Goal: Task Accomplishment & Management: Manage account settings

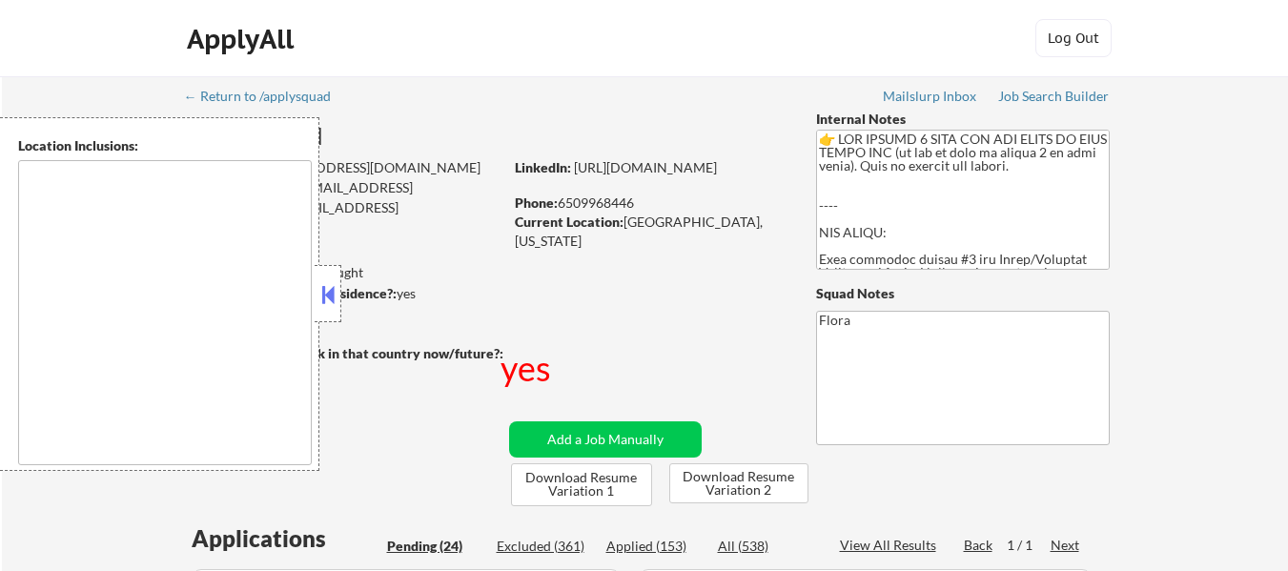
select select ""pending""
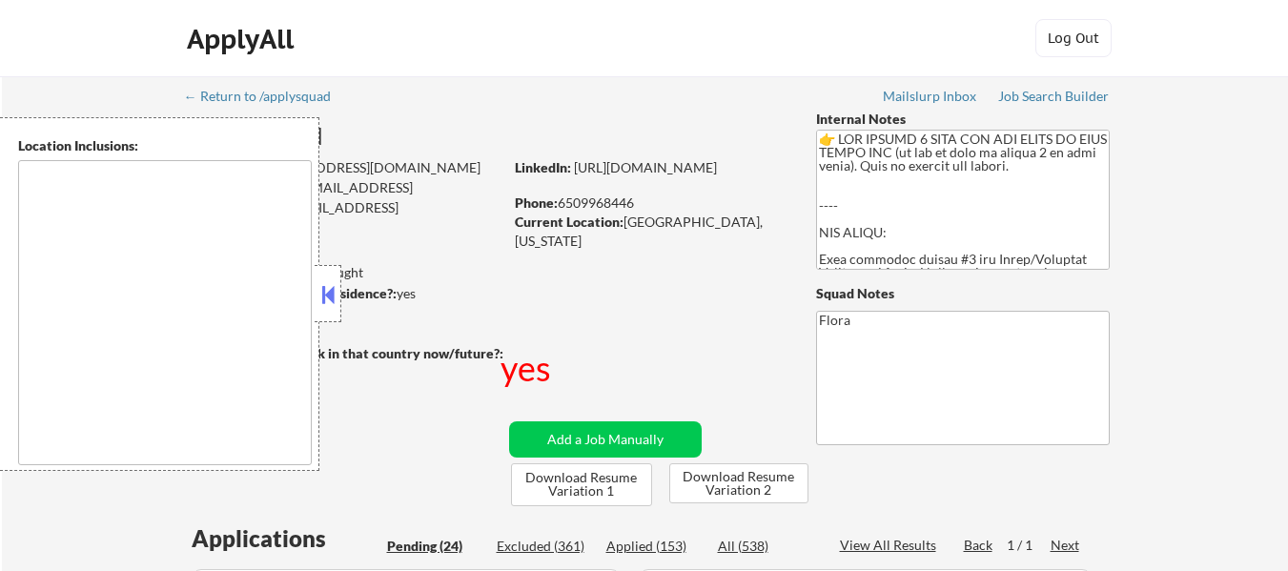
select select ""pending""
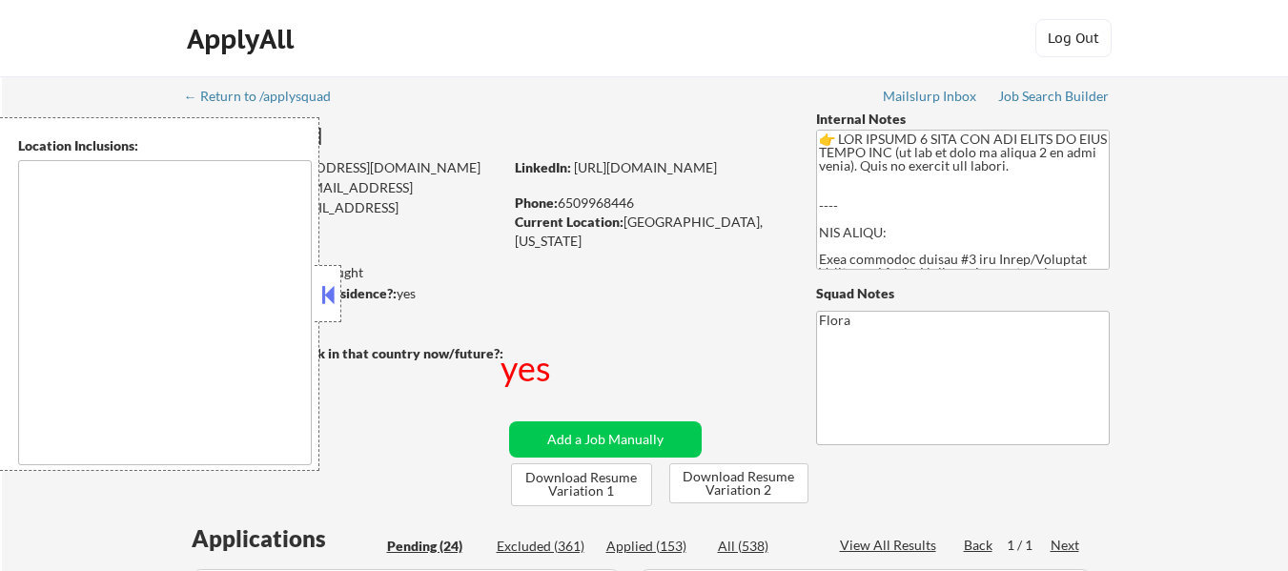
select select ""pending""
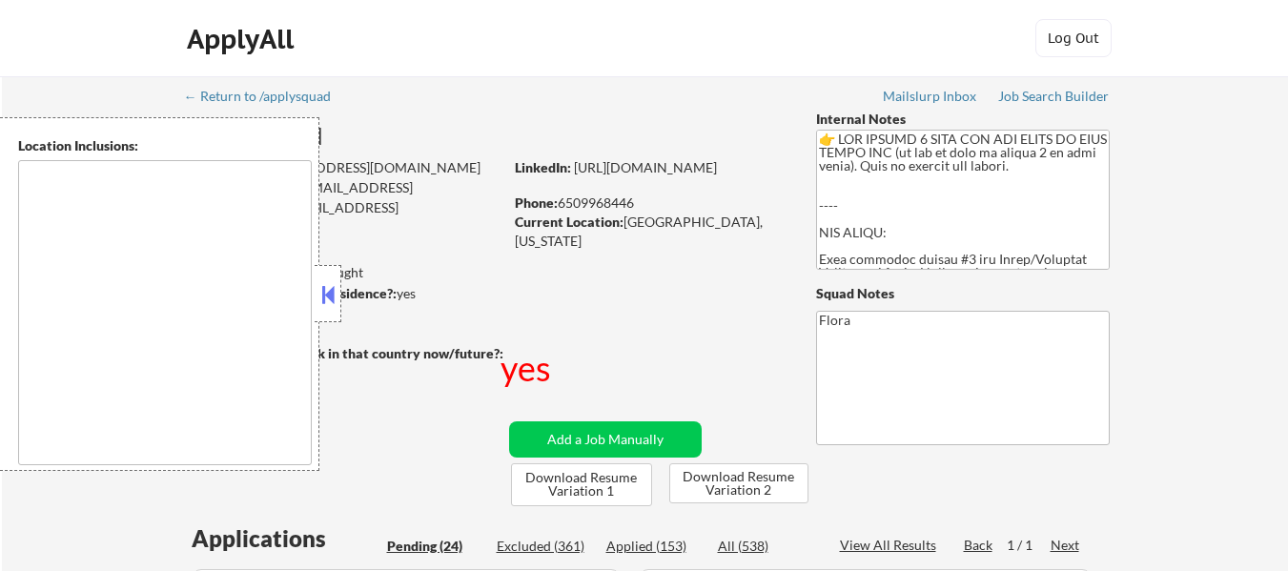
select select ""pending""
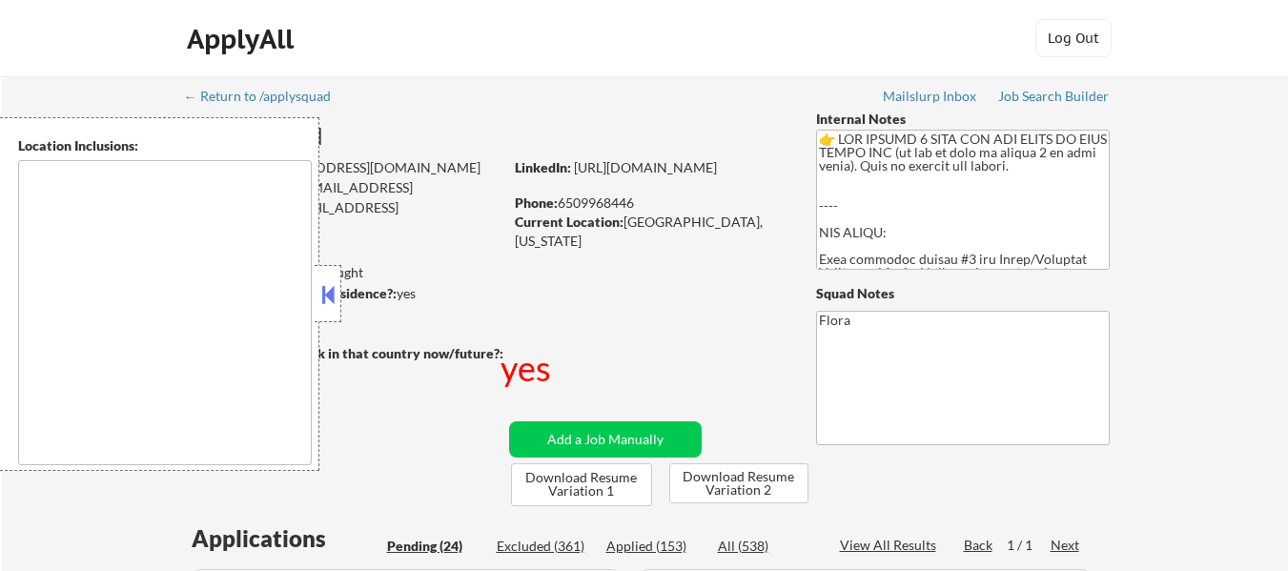
select select ""pending""
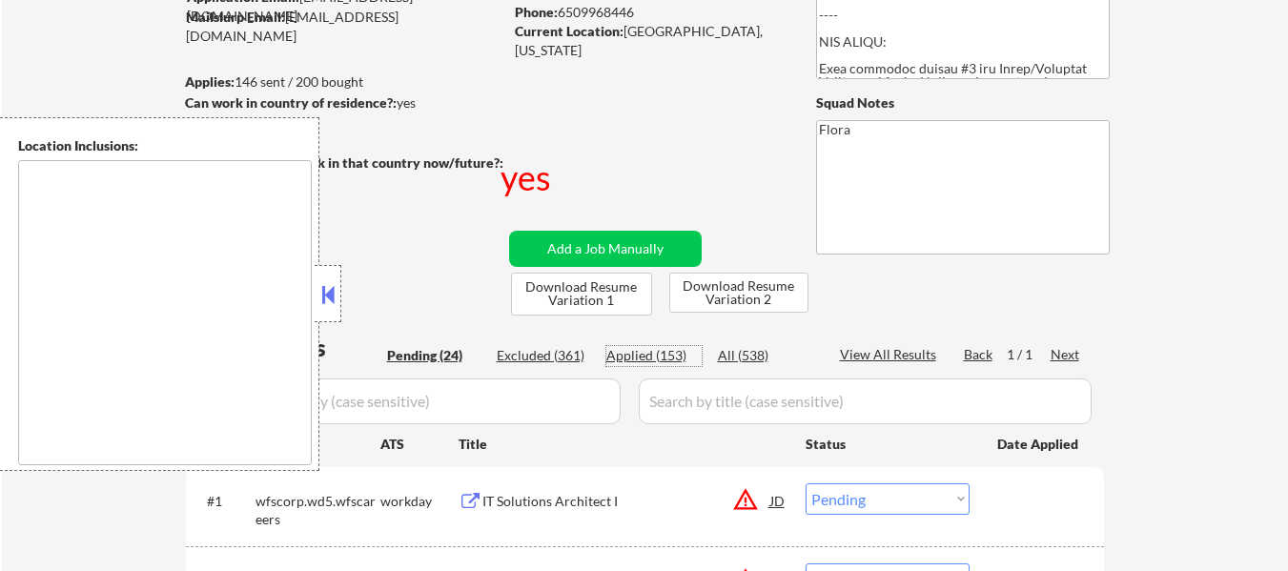
click at [675, 357] on div "Applied (153)" at bounding box center [654, 355] width 95 height 19
select select ""applied""
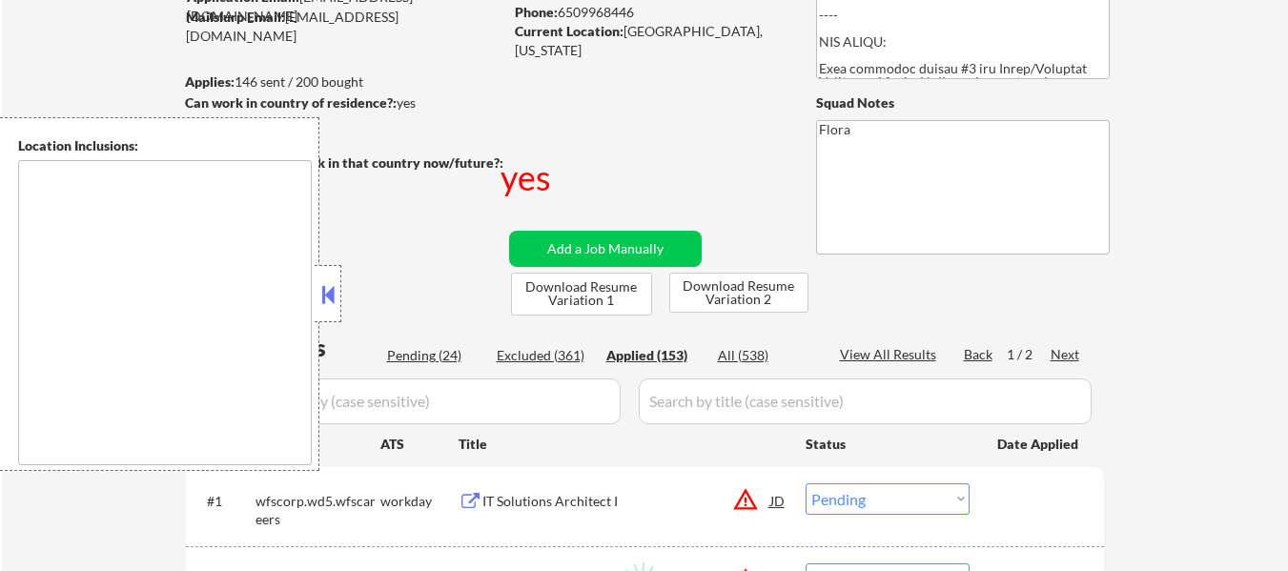
select select ""applied""
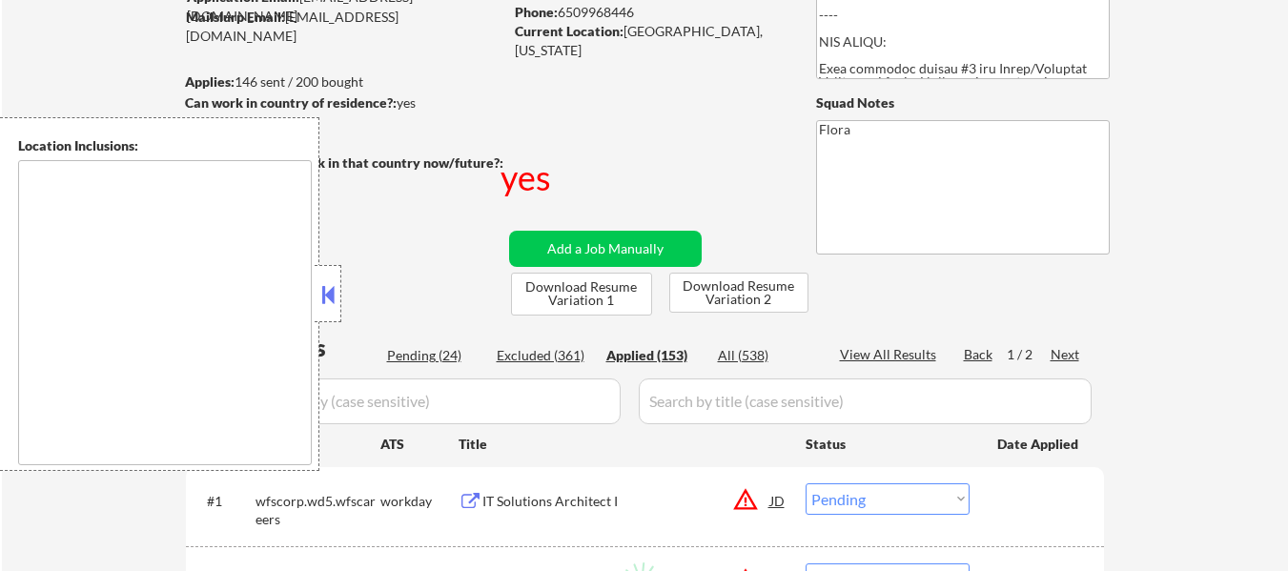
select select ""applied""
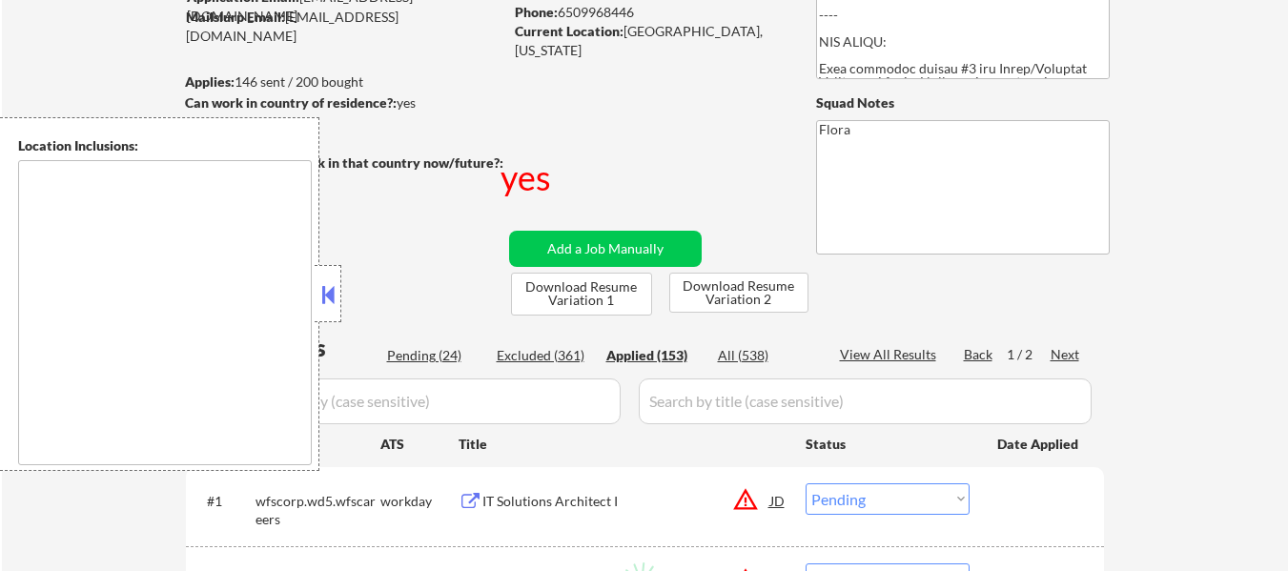
select select ""applied""
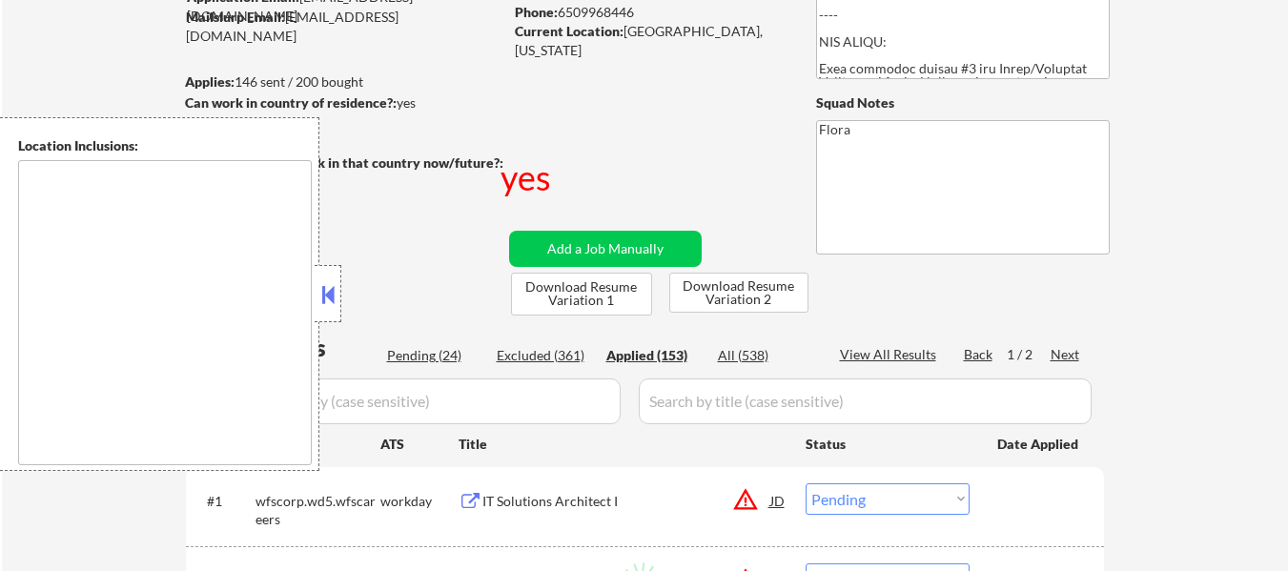
select select ""applied""
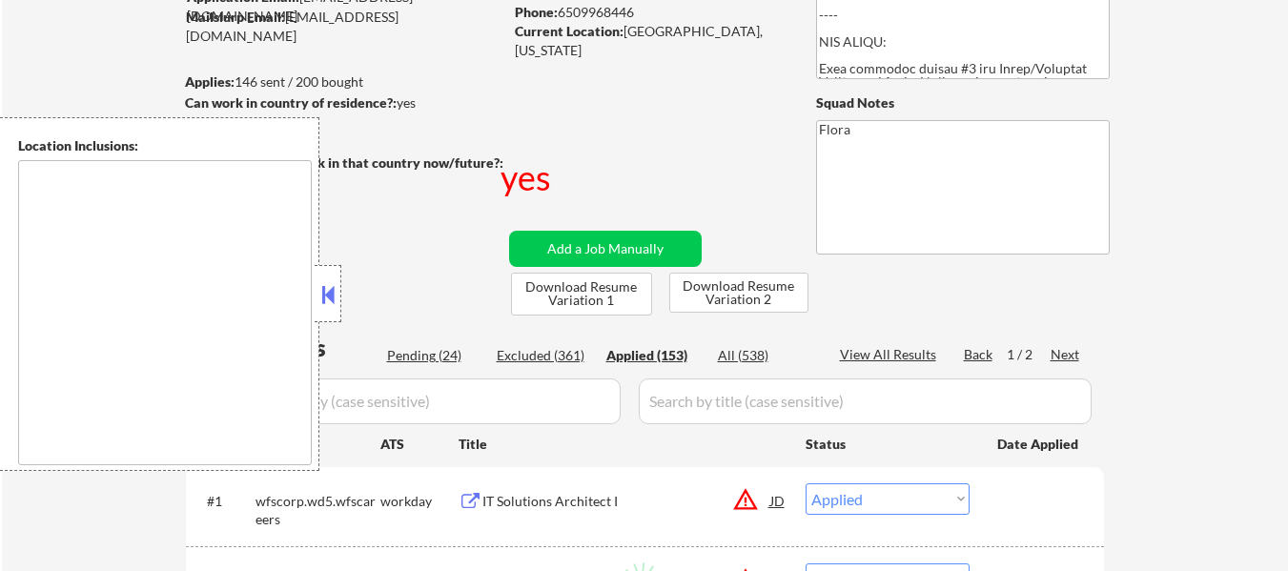
select select ""applied""
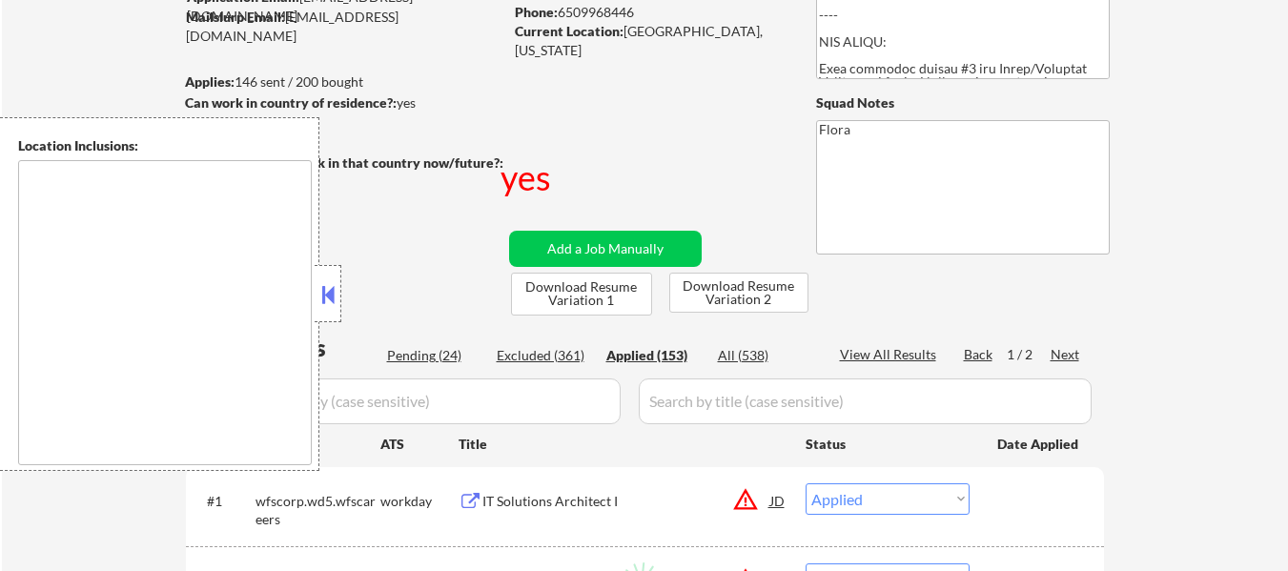
select select ""applied""
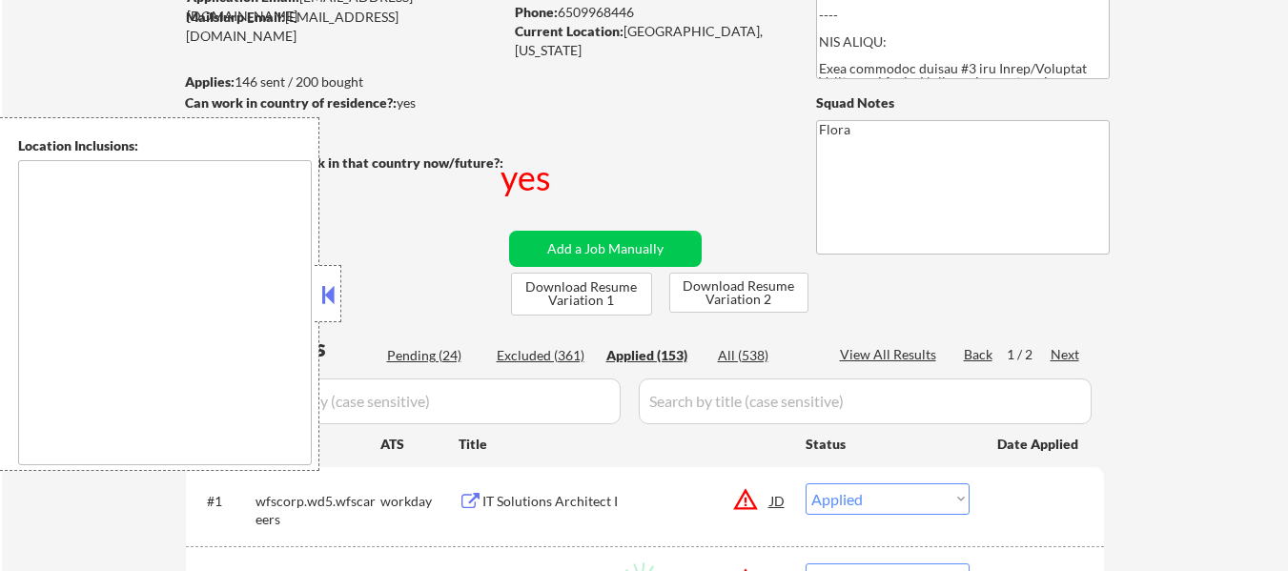
select select ""applied""
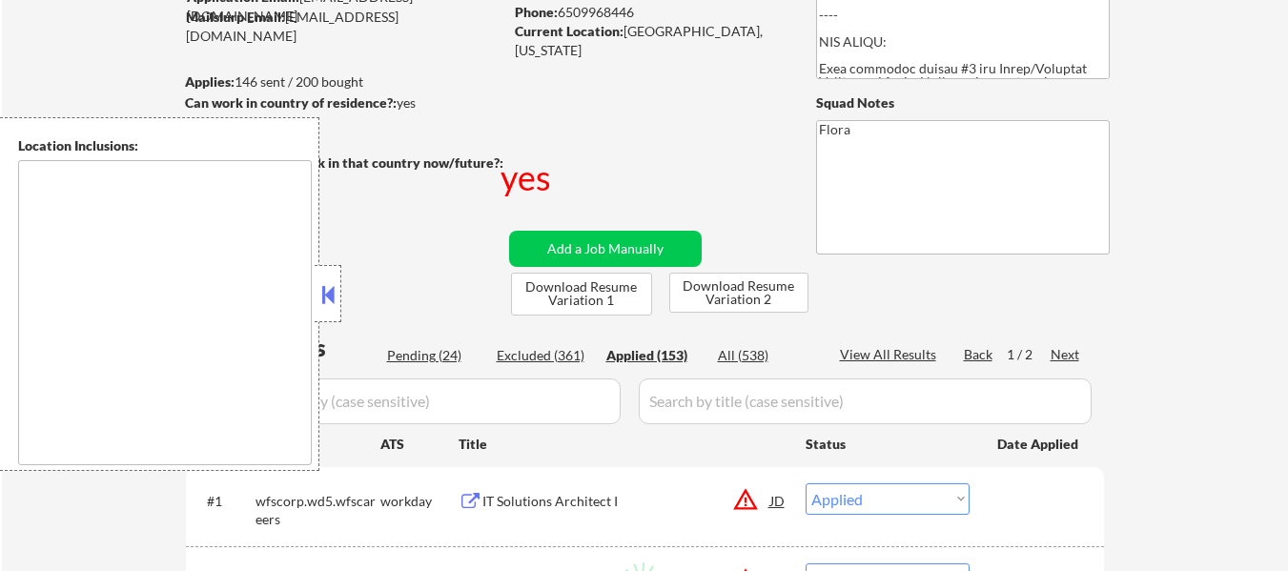
select select ""applied""
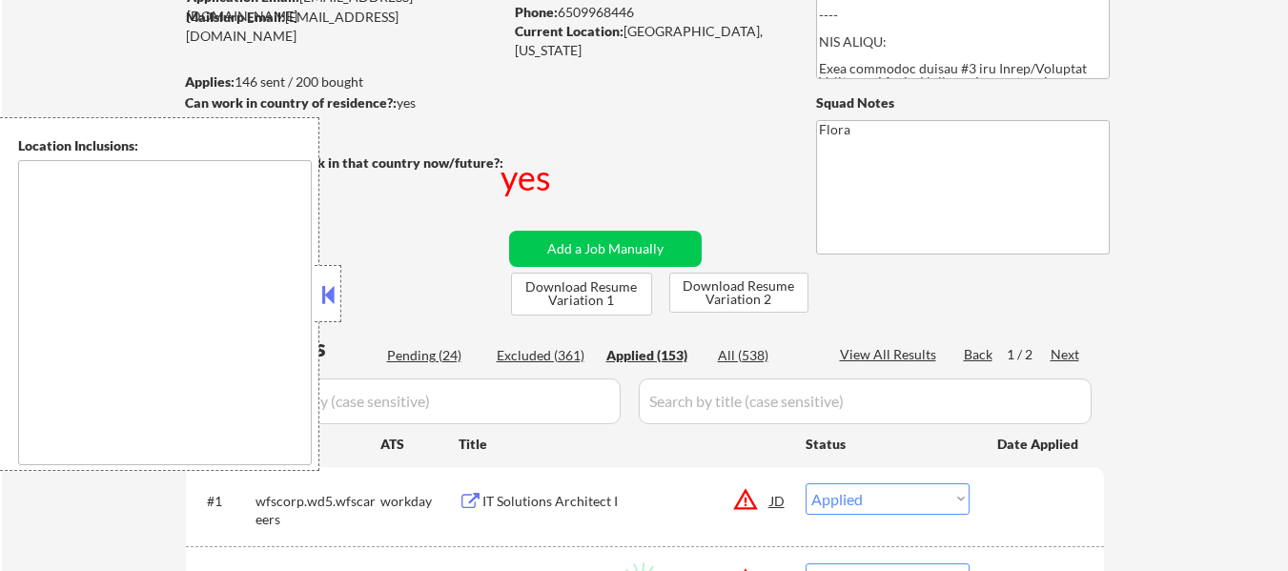
select select ""applied""
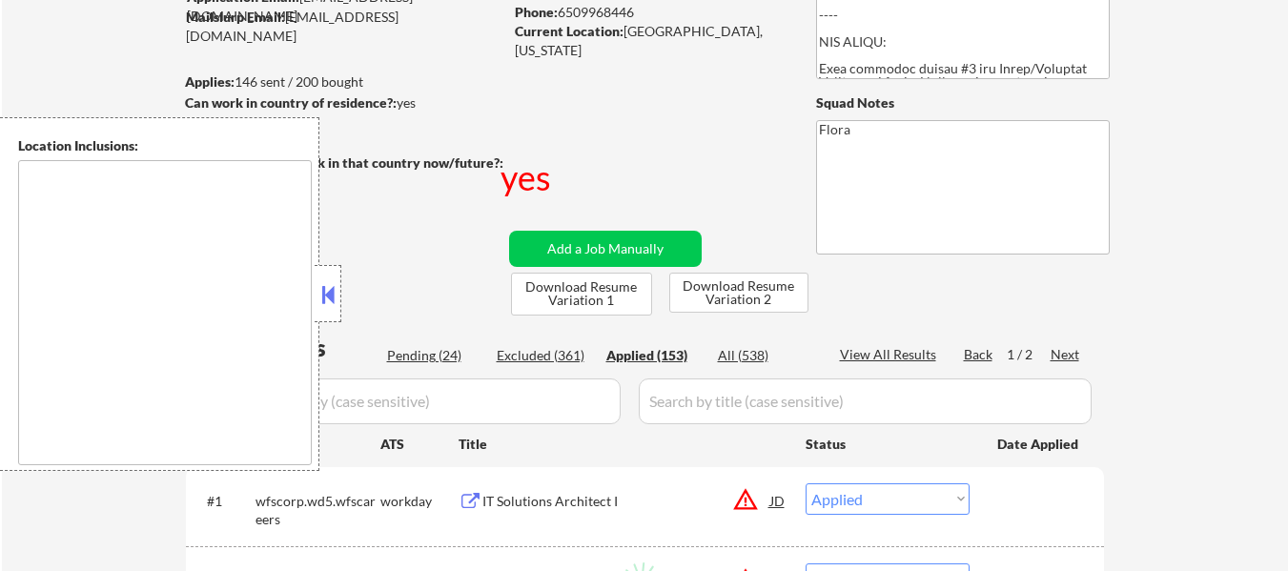
select select ""applied""
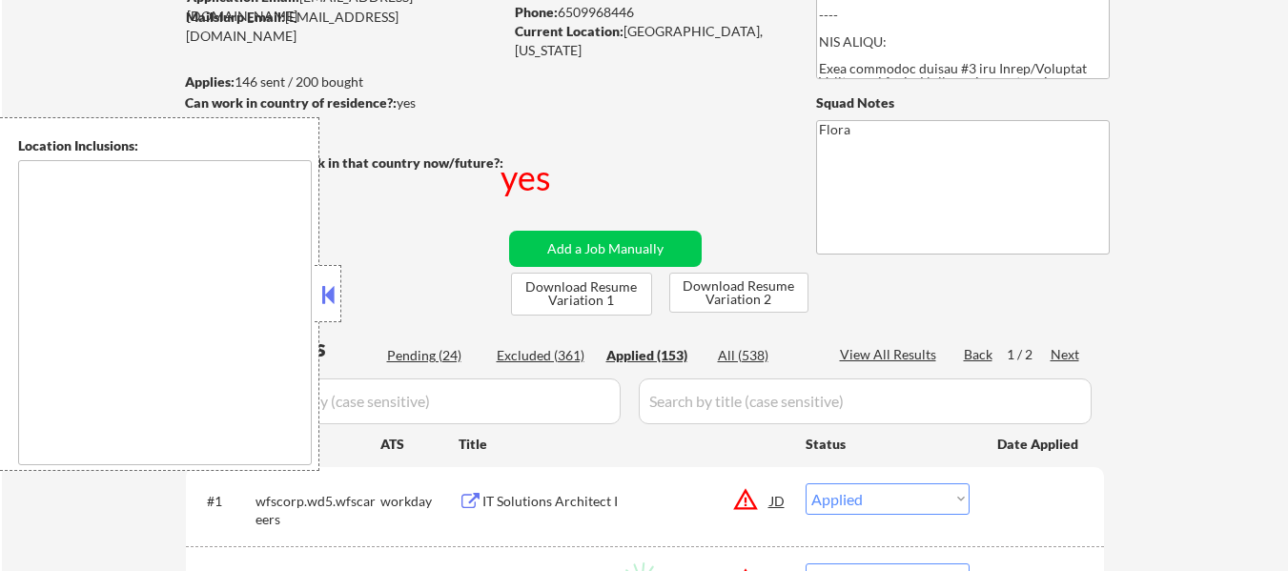
select select ""applied""
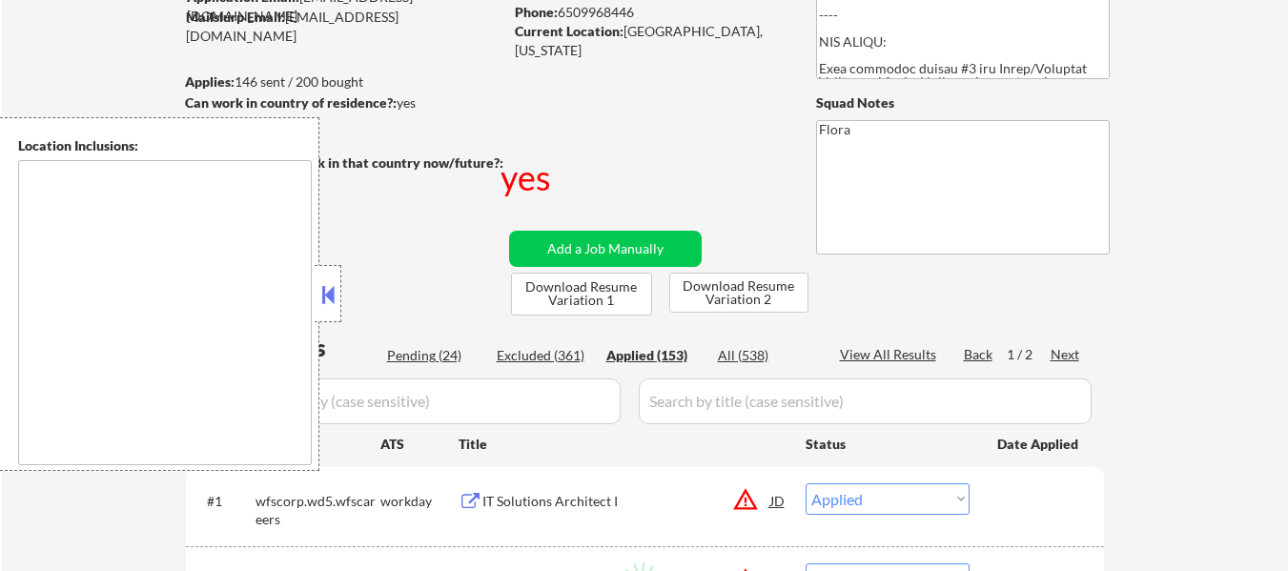
select select ""applied""
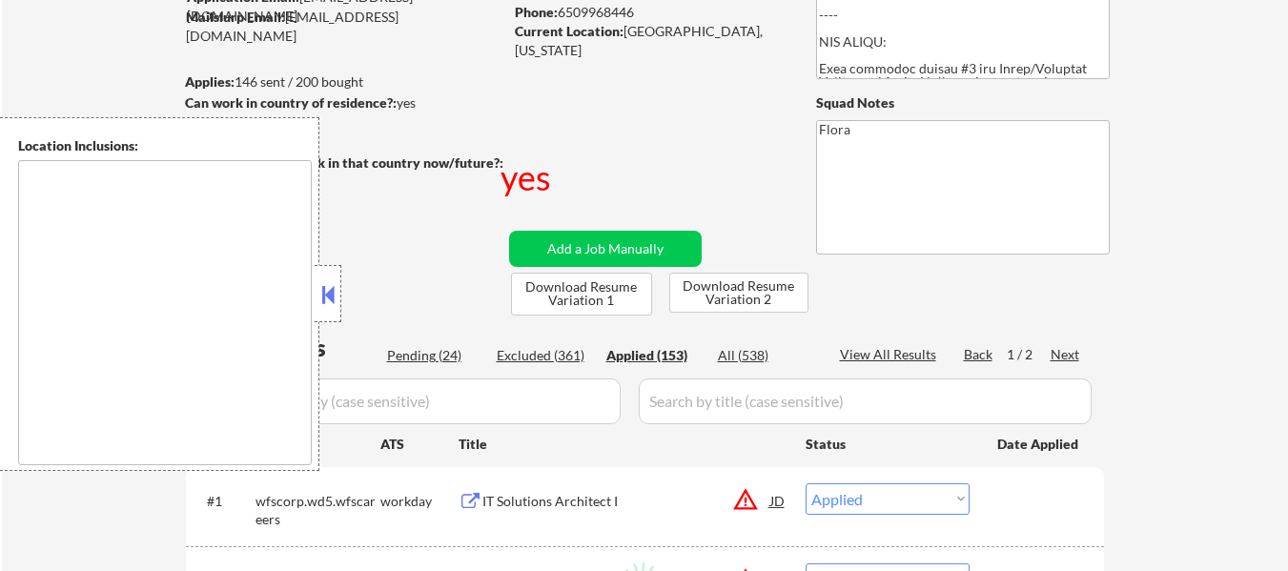
select select ""applied""
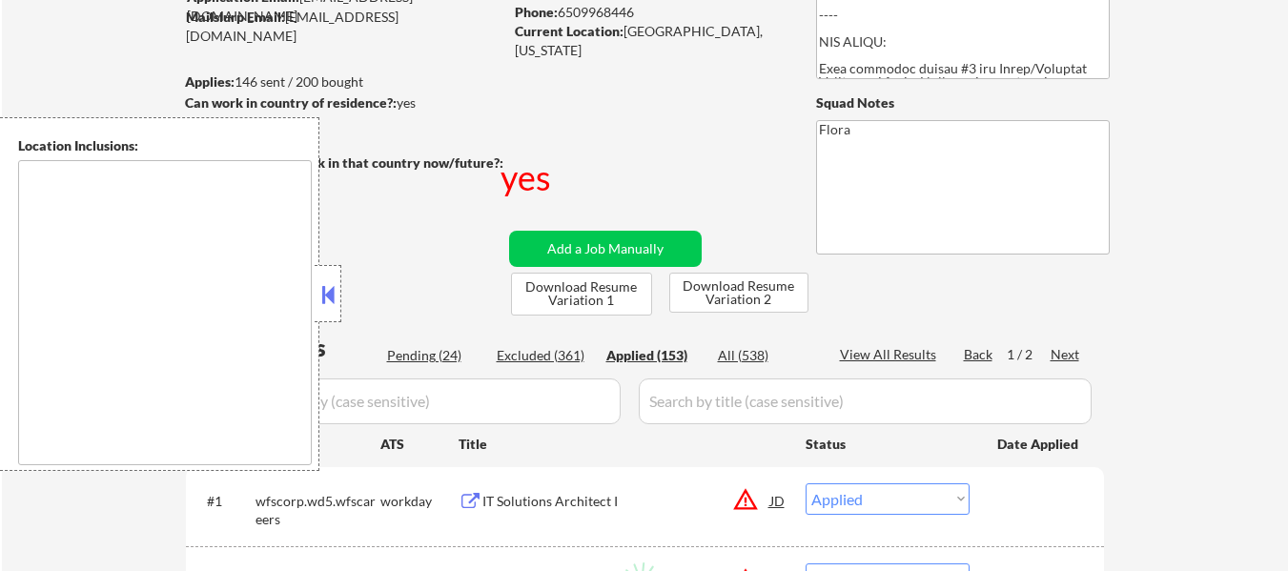
select select ""applied""
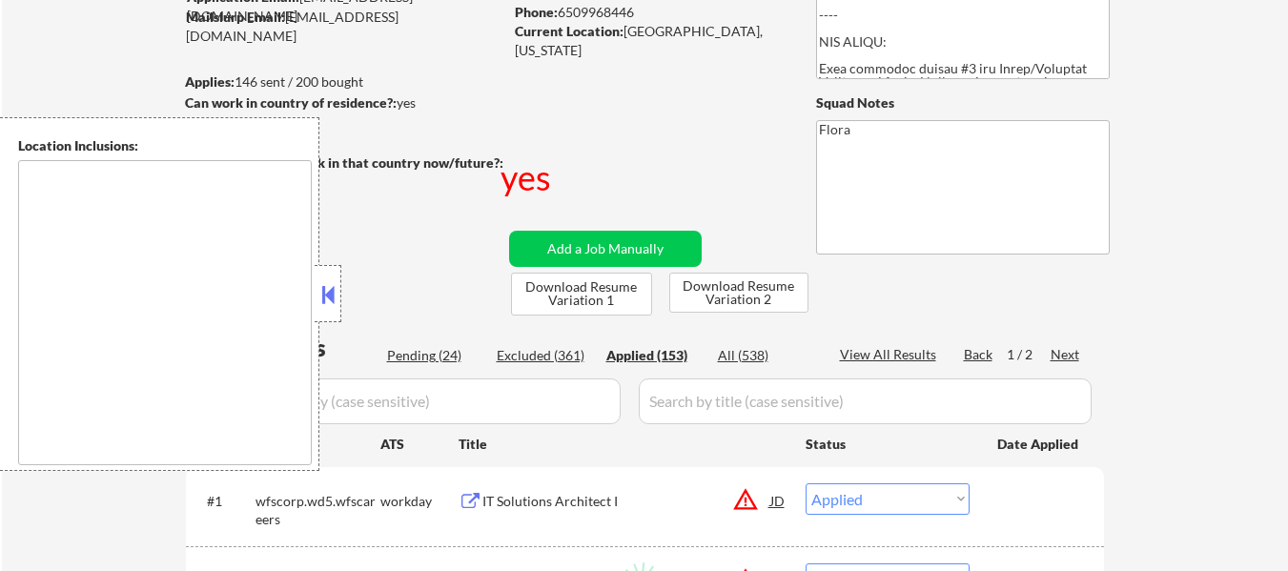
select select ""applied""
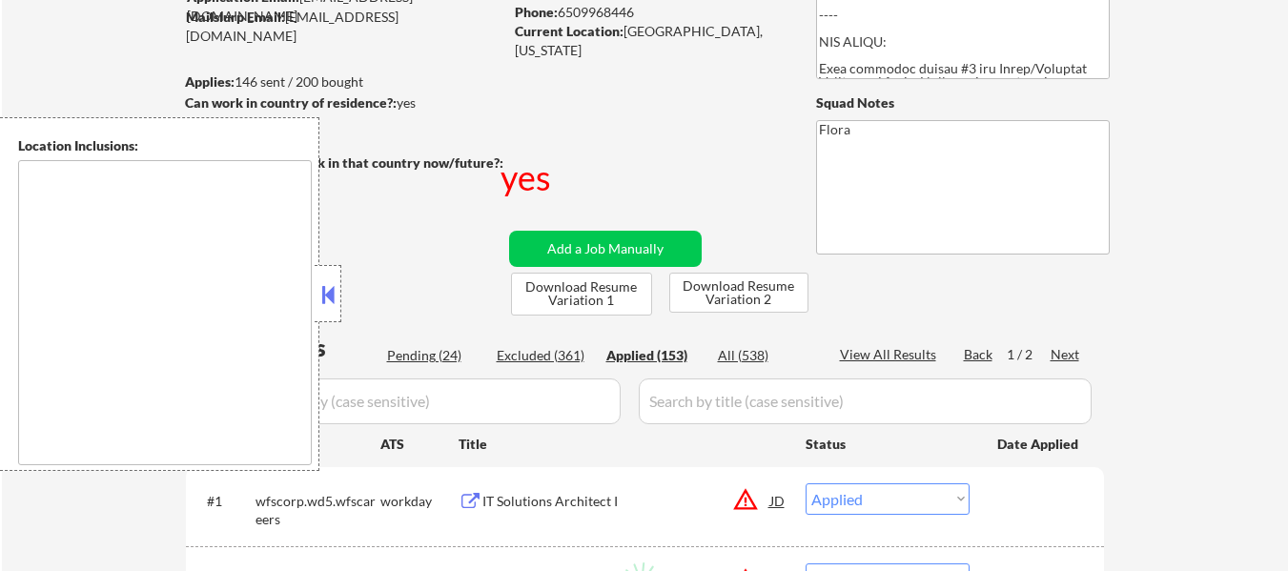
select select ""applied""
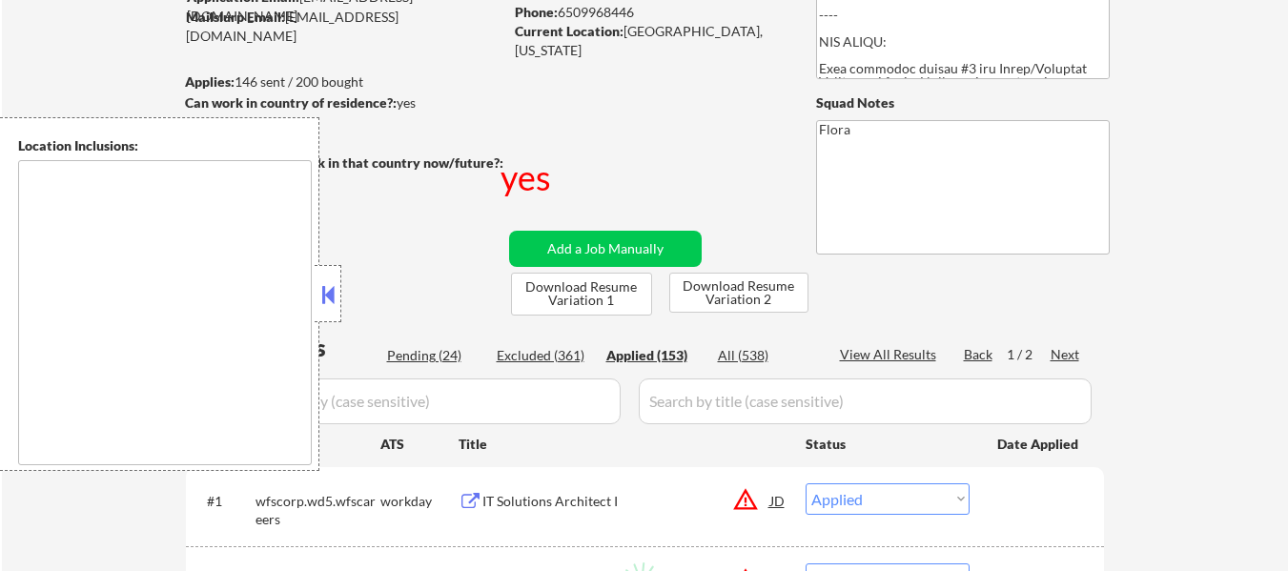
select select ""applied""
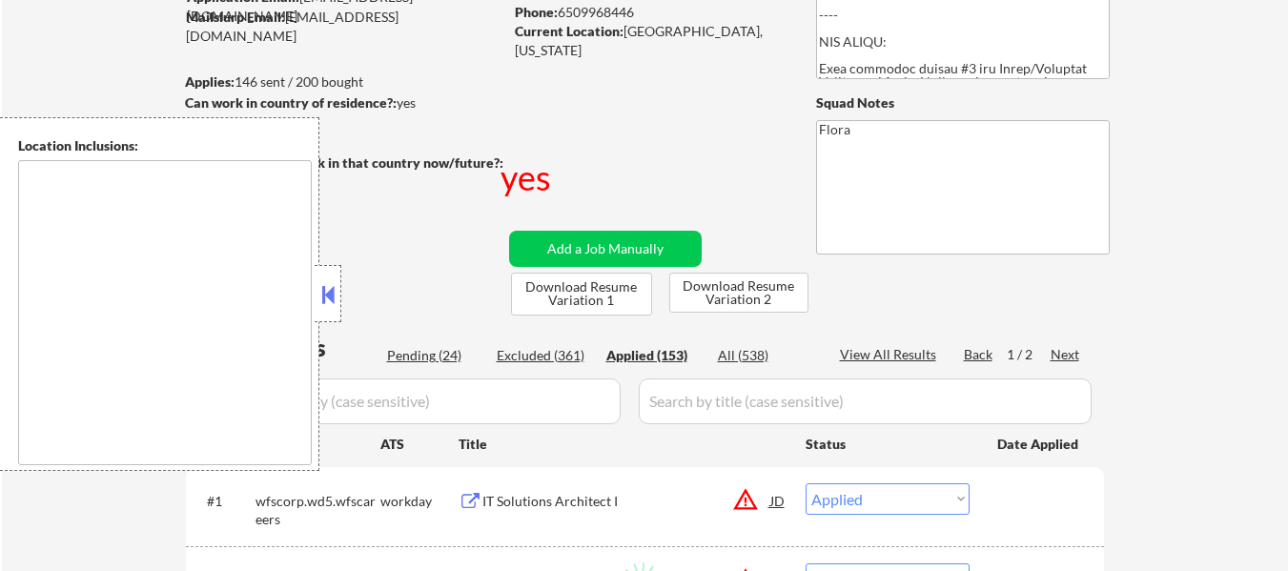
select select ""applied""
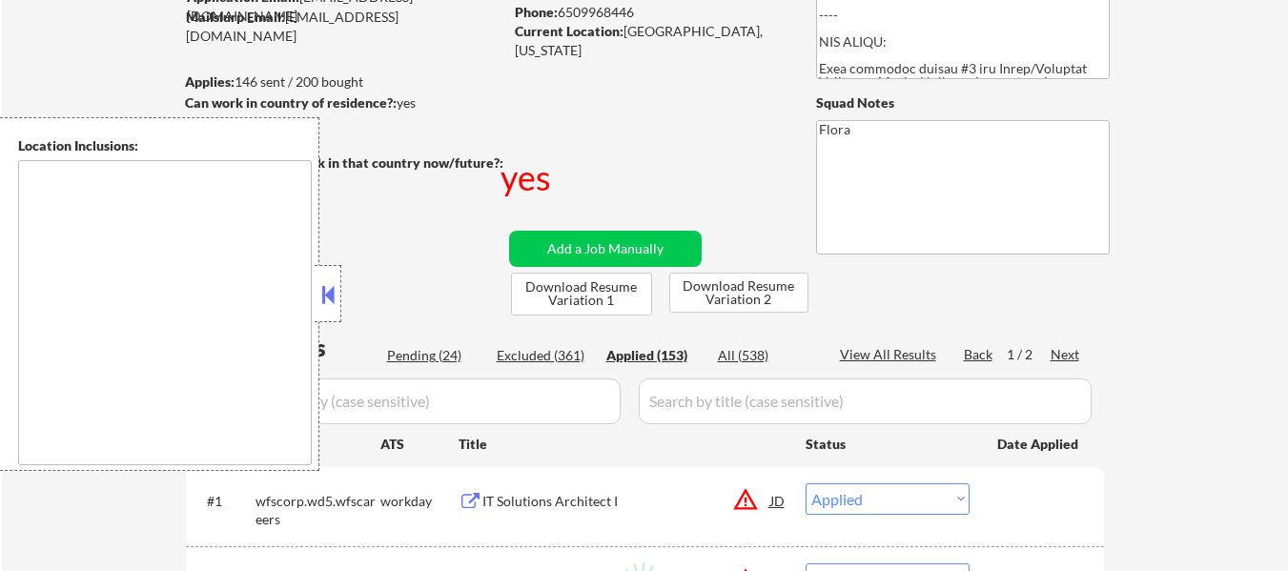
select select ""applied""
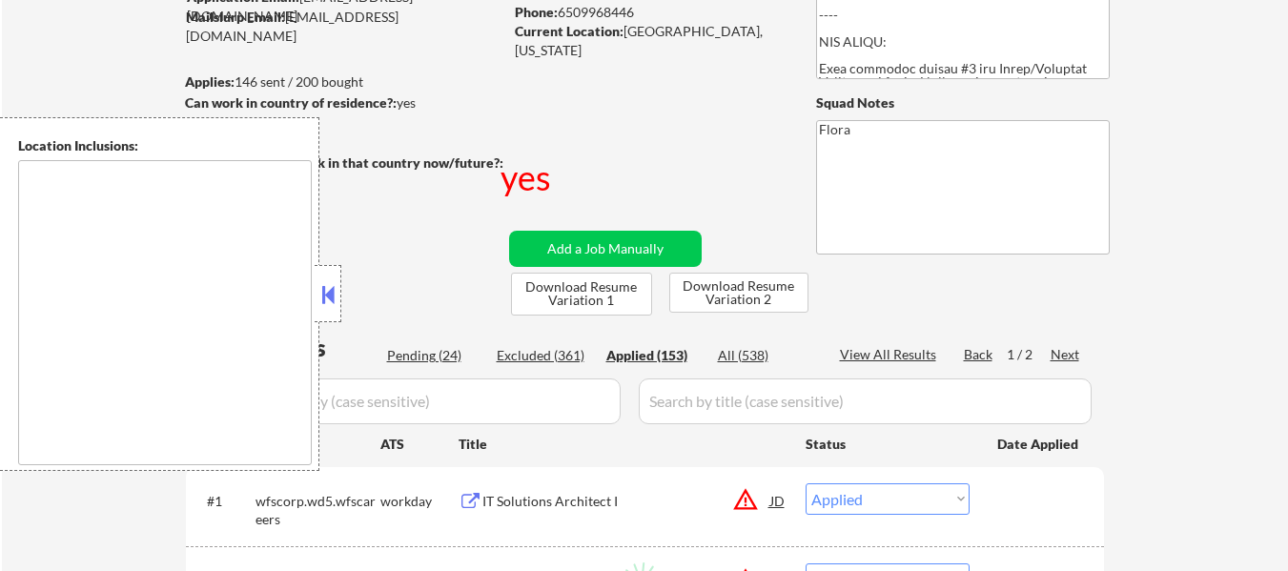
select select ""applied""
click at [327, 278] on div at bounding box center [328, 293] width 27 height 57
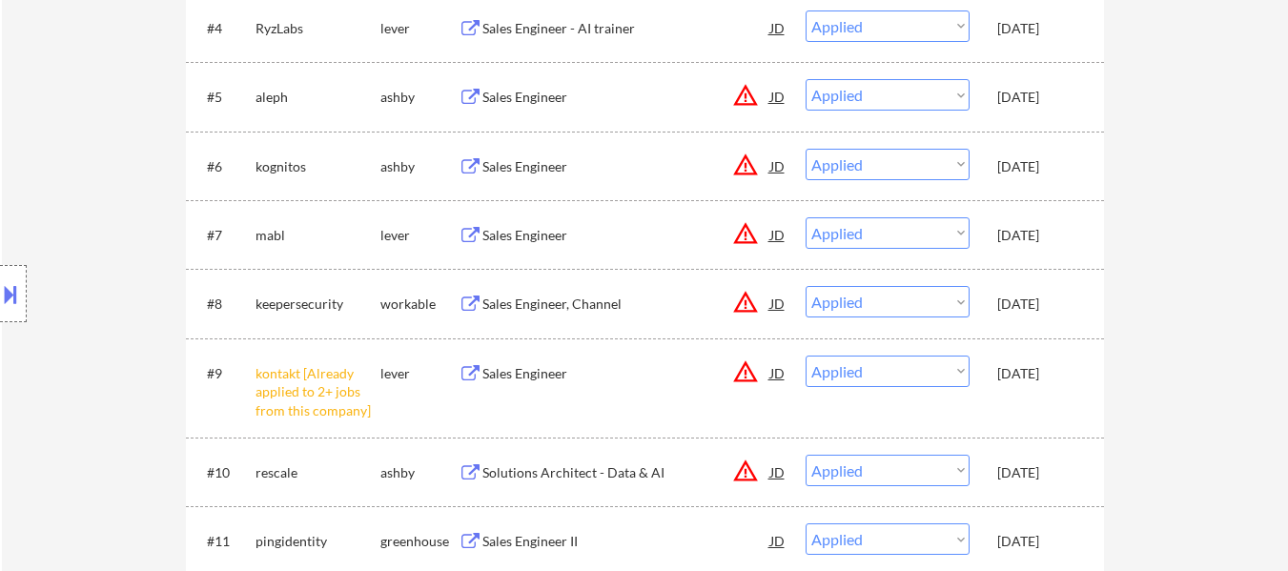
scroll to position [858, 0]
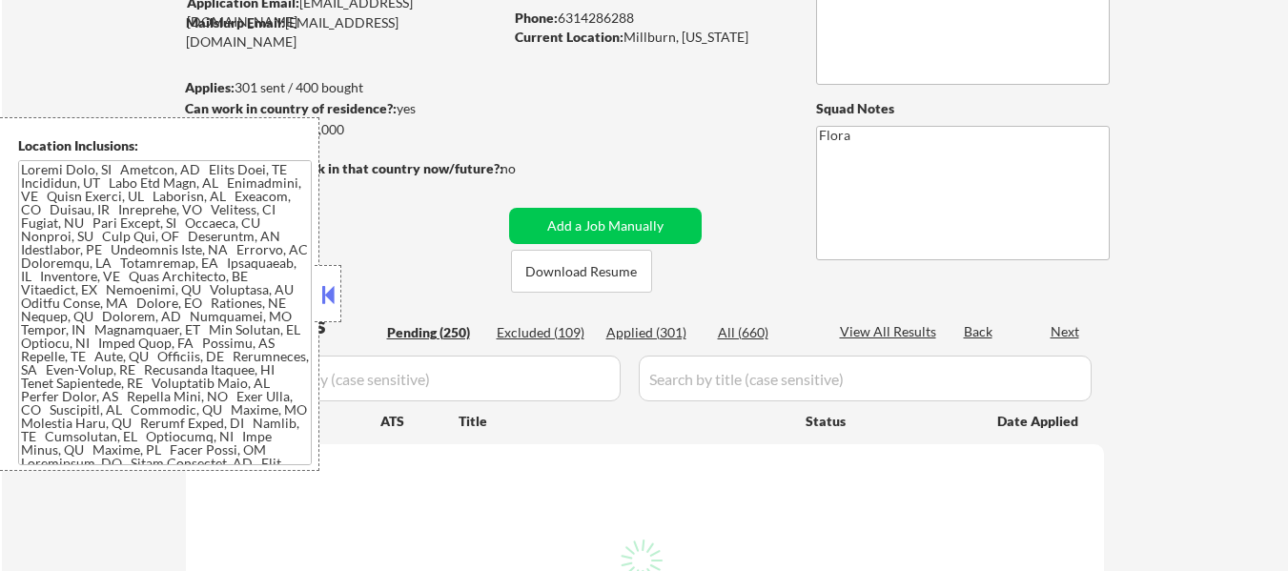
scroll to position [191, 0]
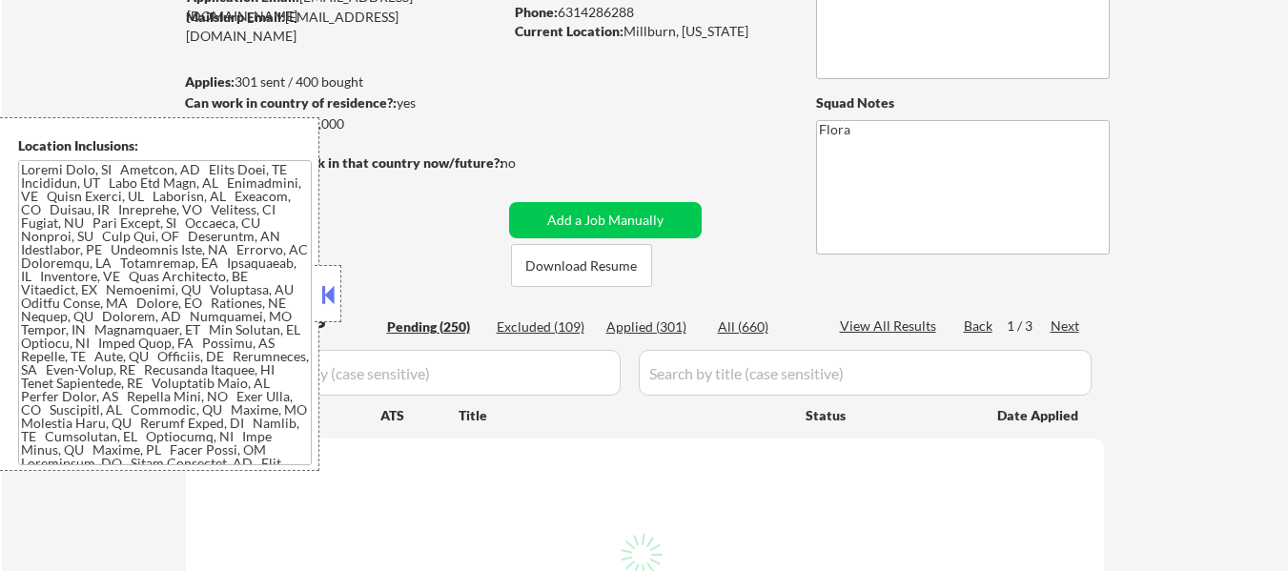
click at [327, 293] on button at bounding box center [328, 294] width 21 height 29
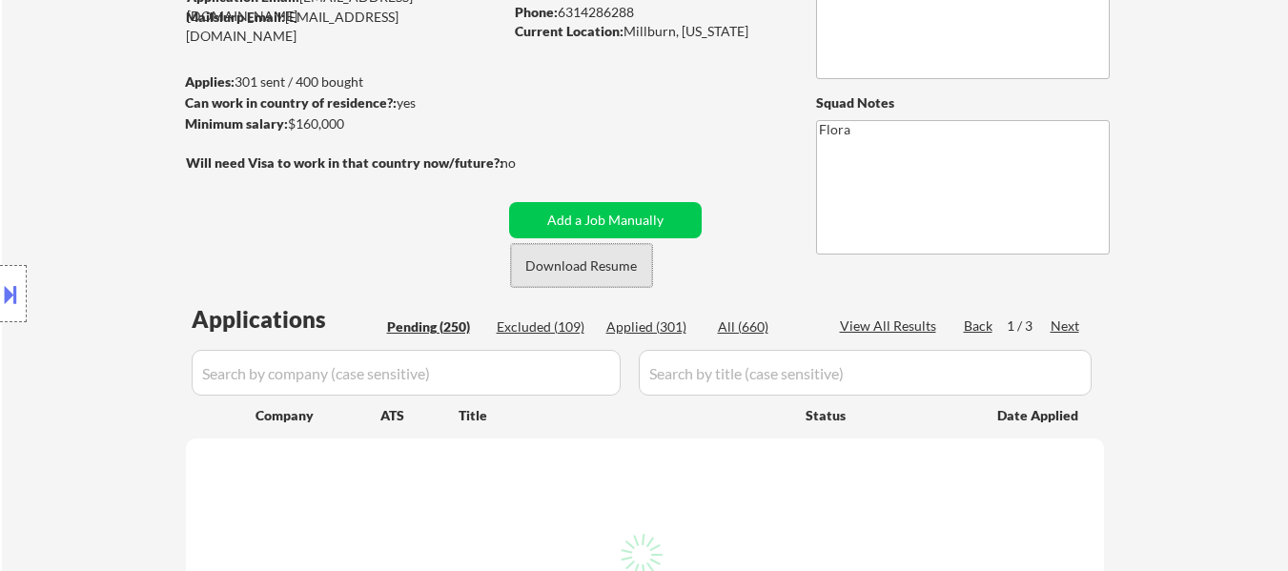
click at [589, 276] on button "Download Resume" at bounding box center [581, 265] width 141 height 43
select select ""pending""
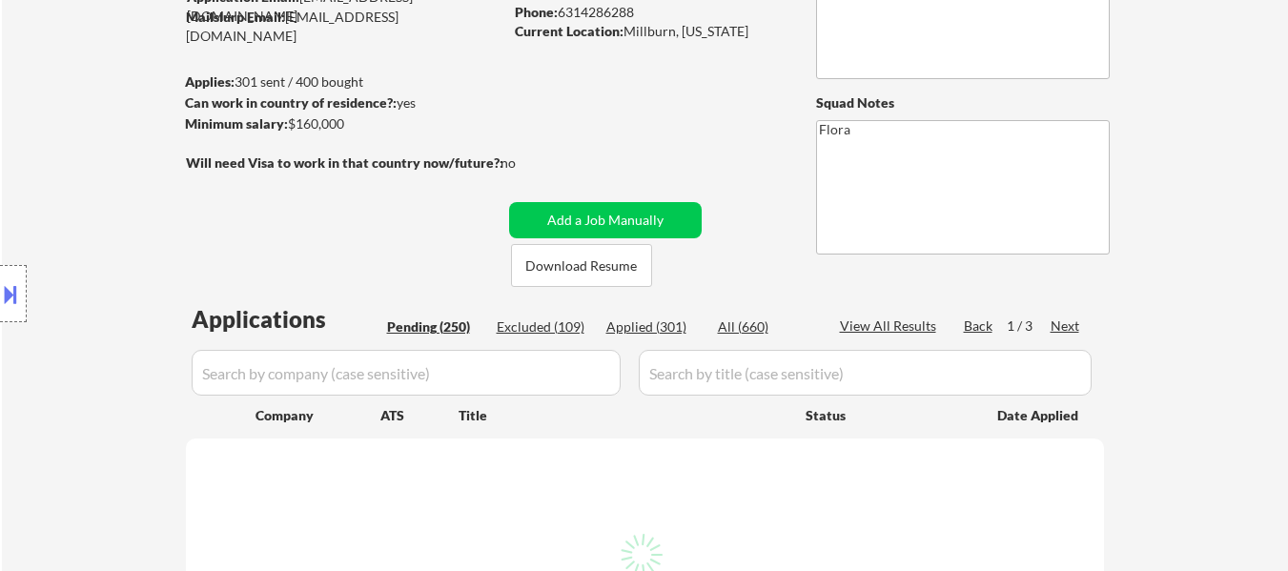
select select ""pending""
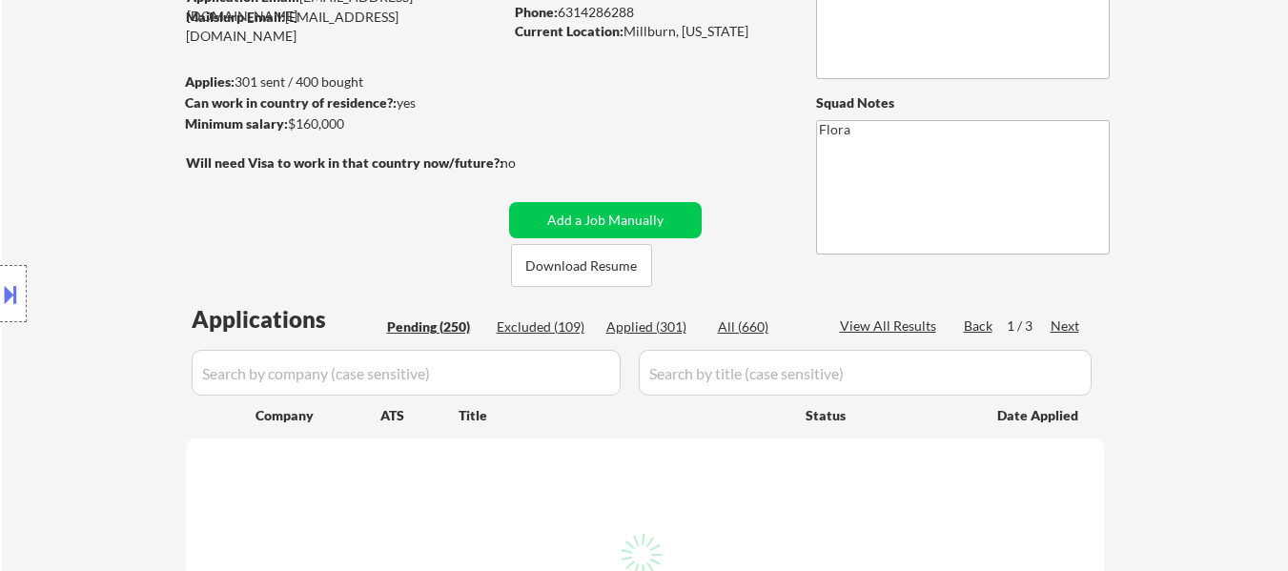
select select ""pending""
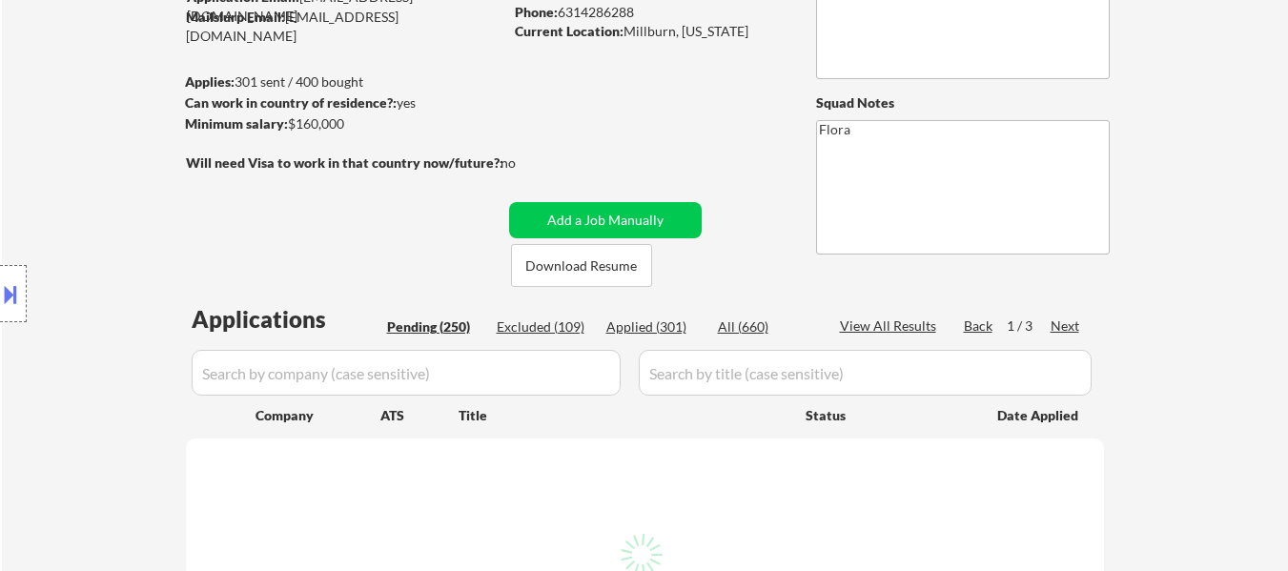
select select ""pending""
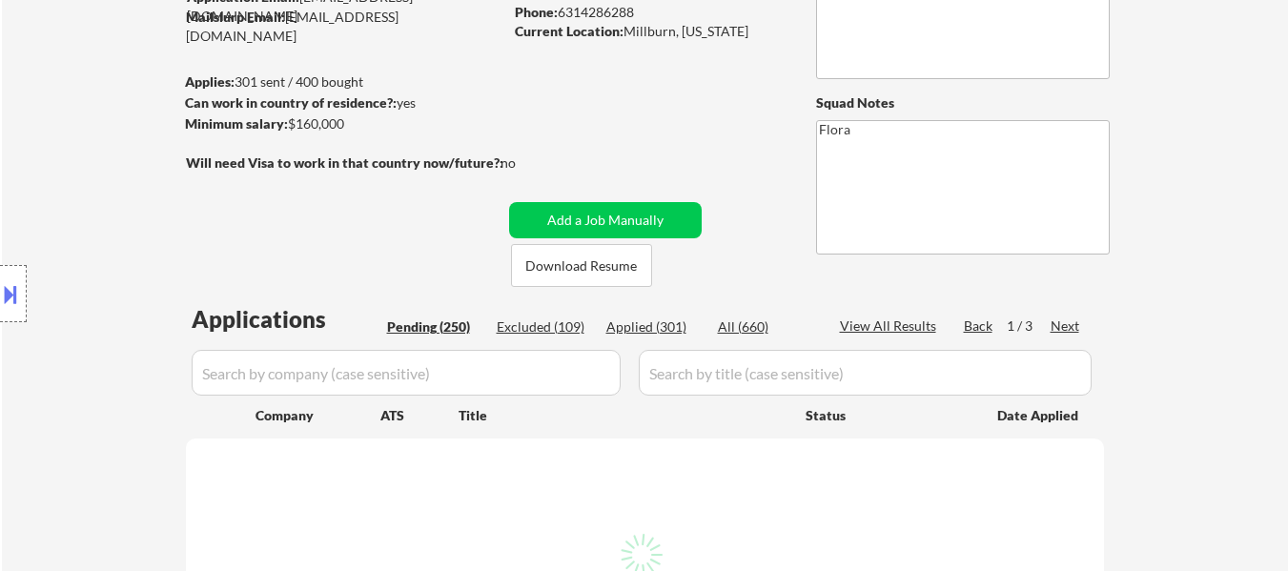
select select ""pending""
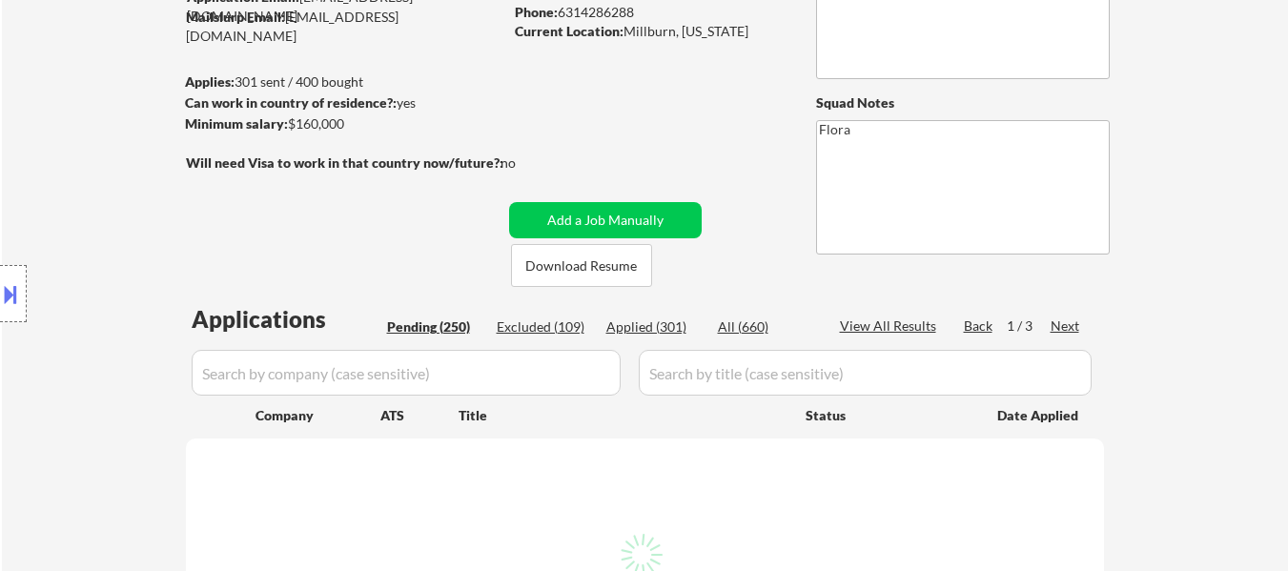
select select ""pending""
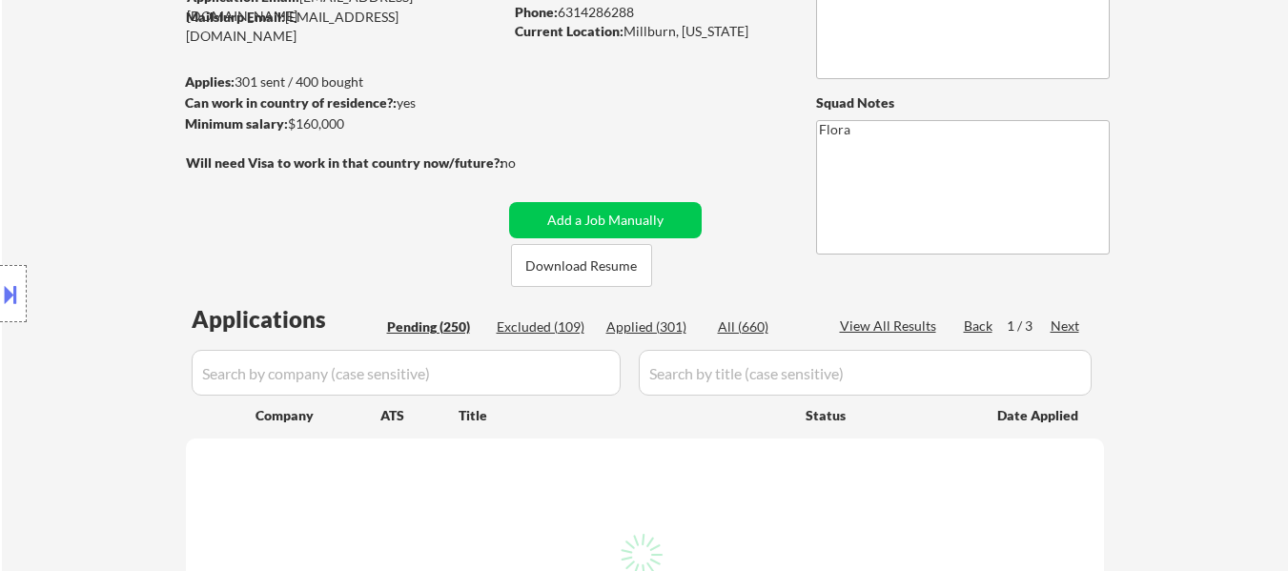
select select ""pending""
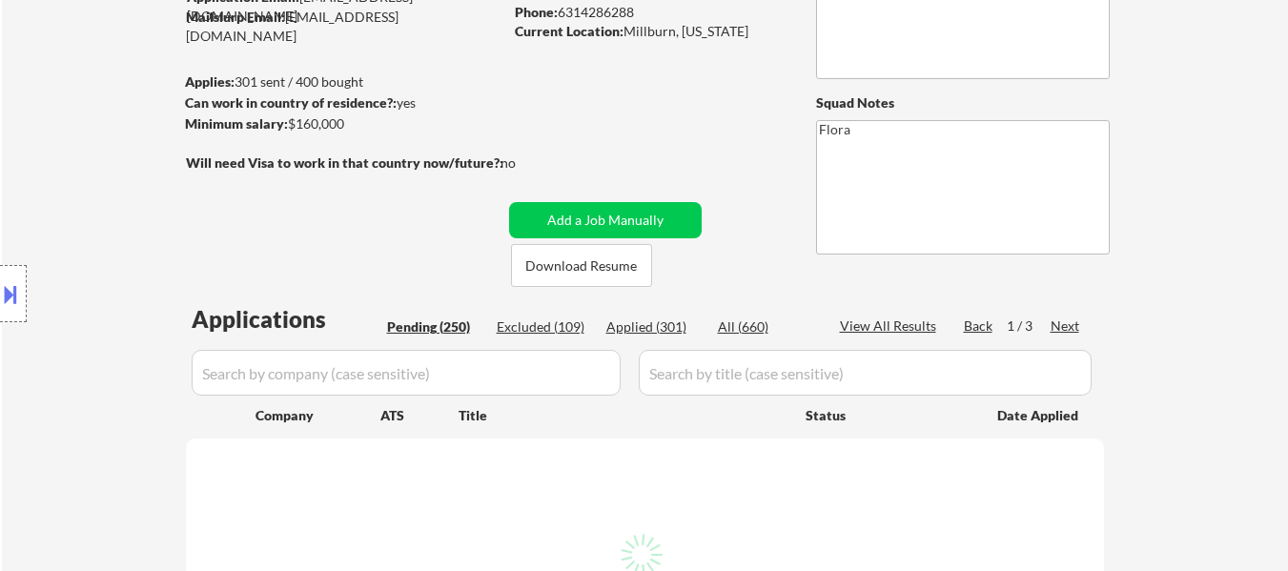
select select ""pending""
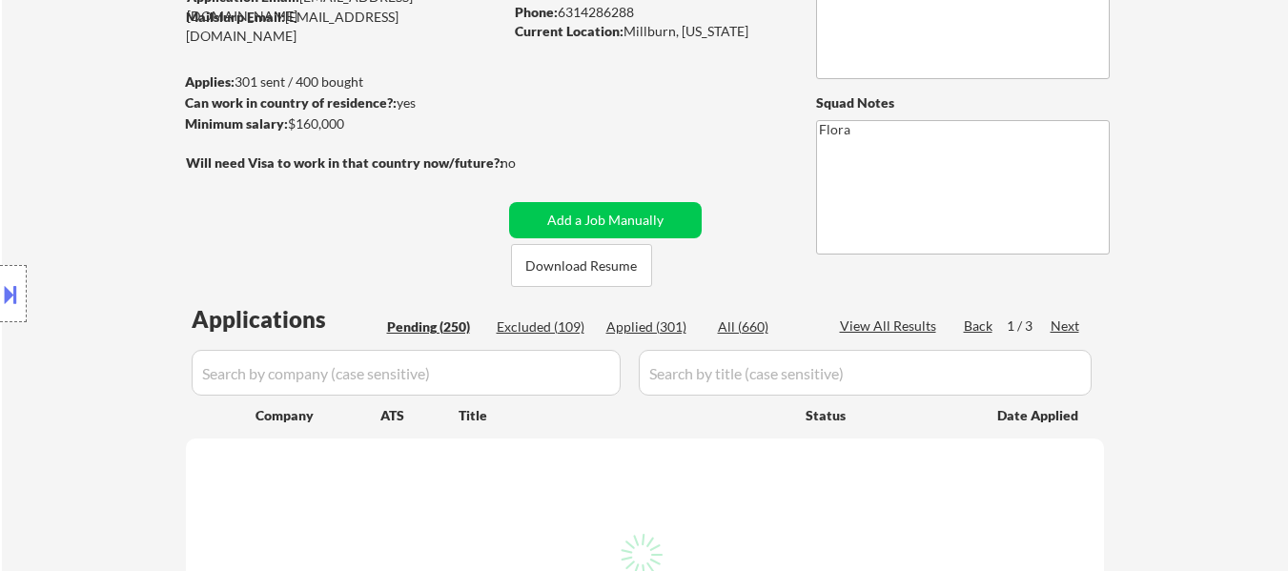
select select ""pending""
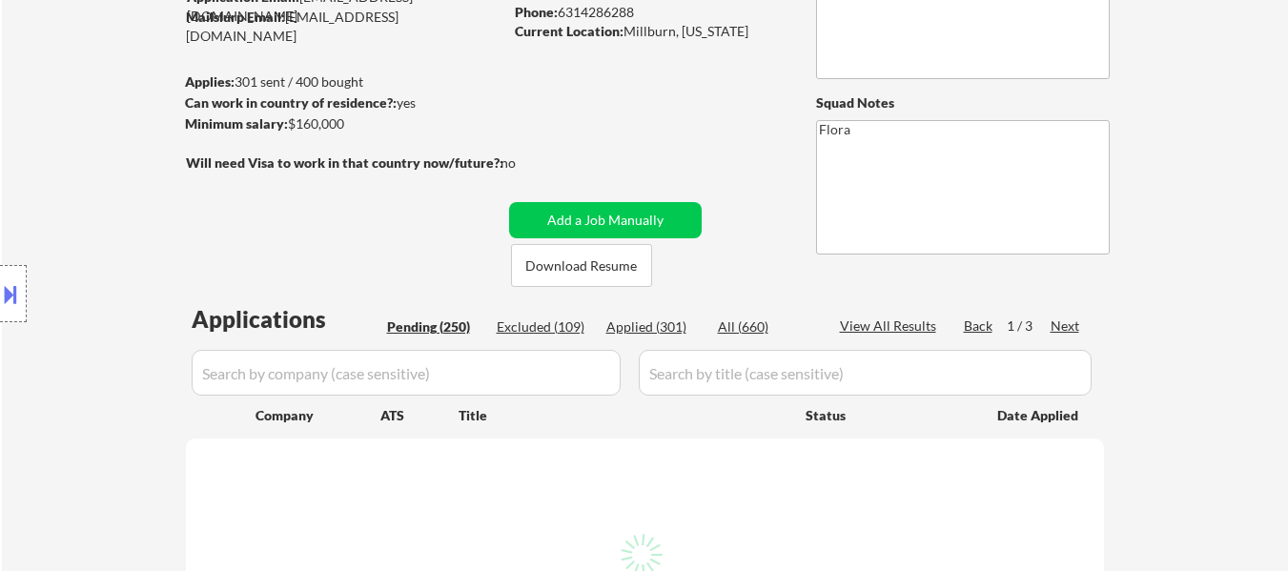
select select ""pending""
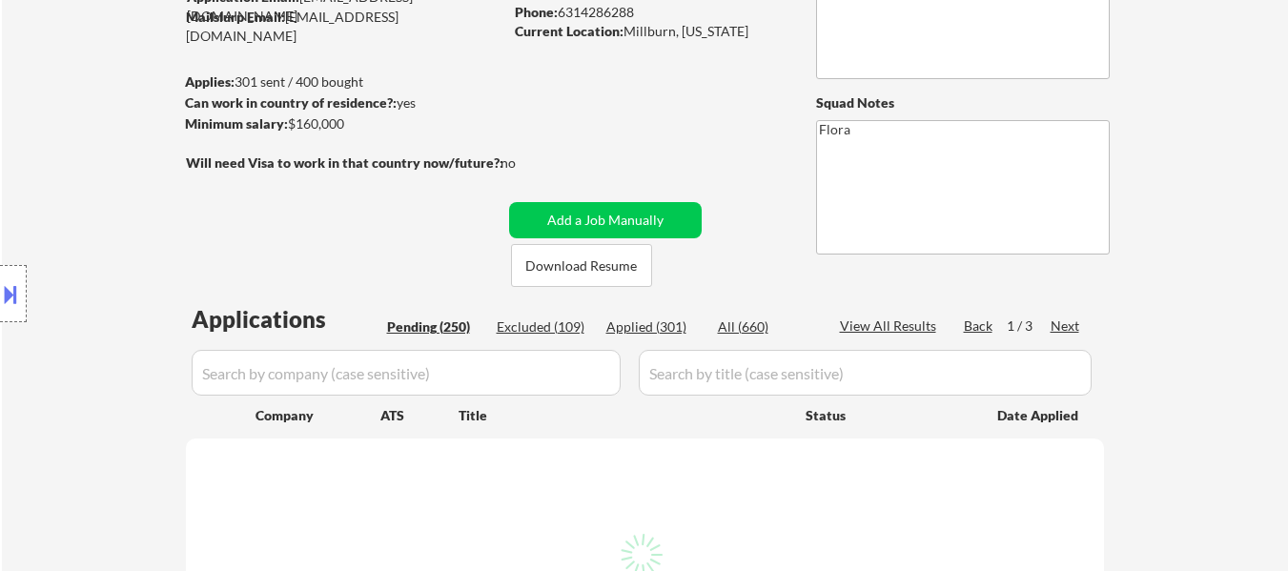
select select ""pending""
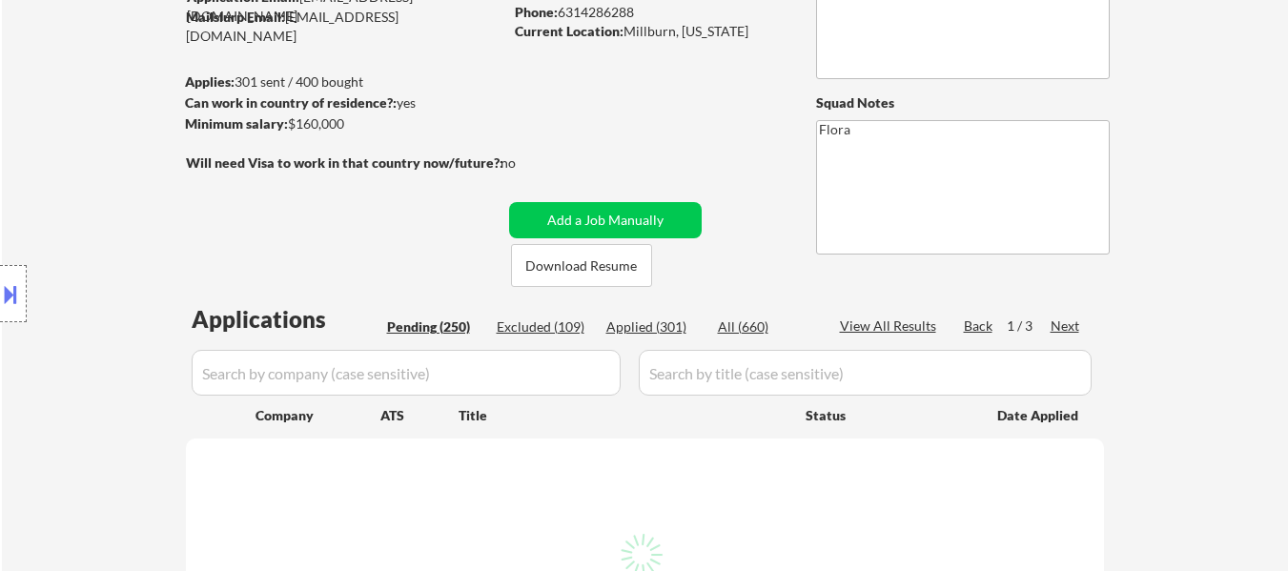
select select ""pending""
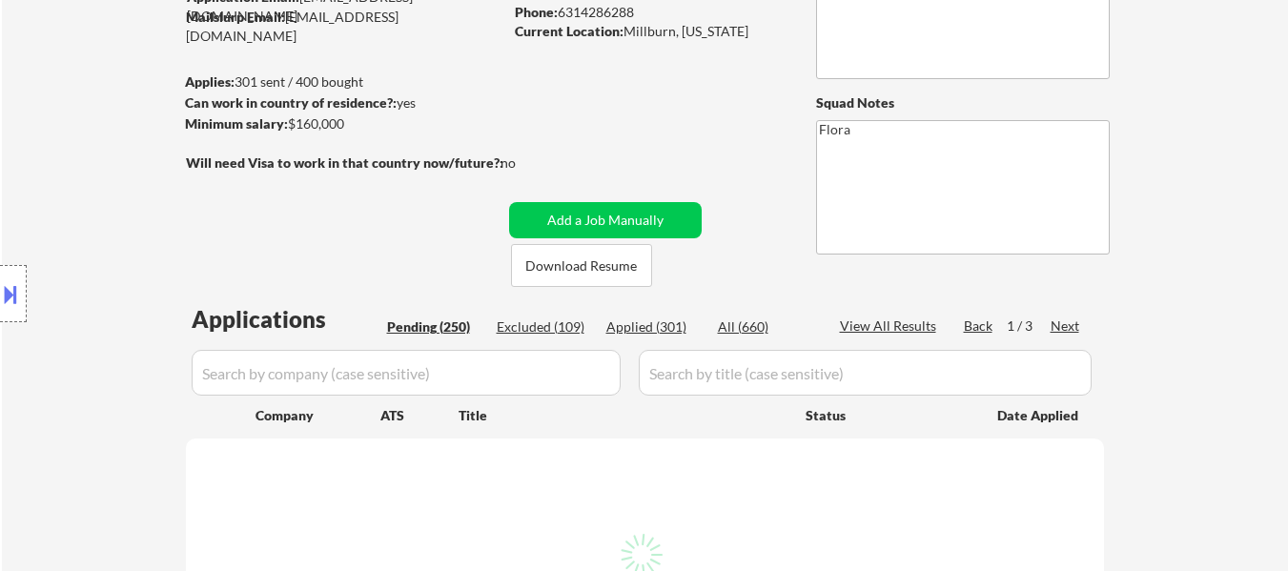
select select ""pending""
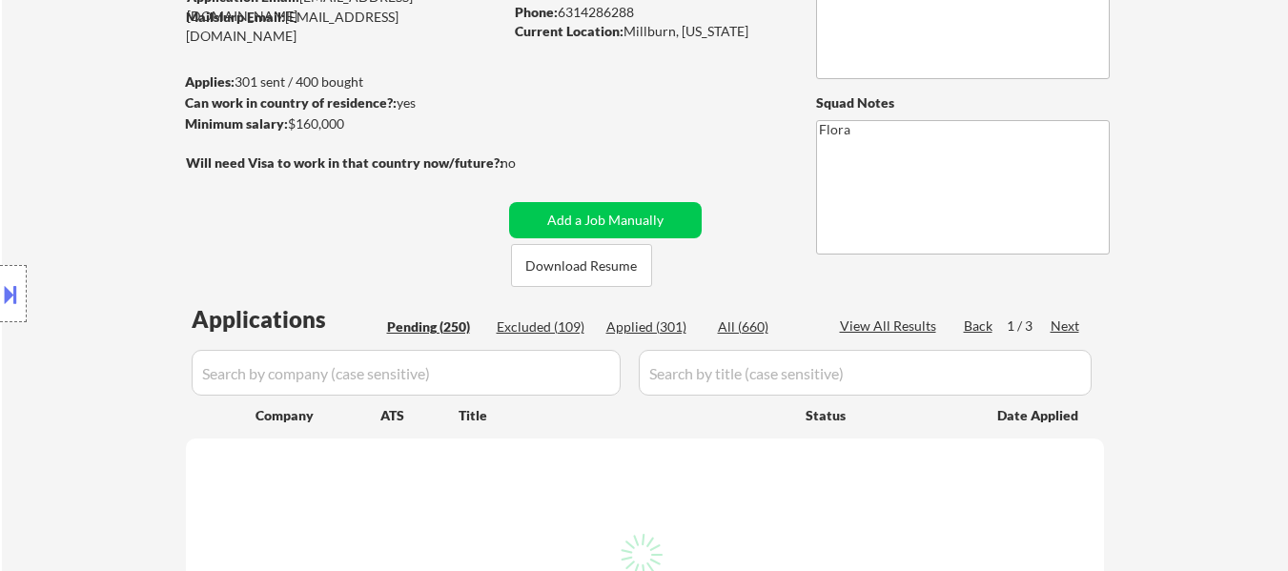
select select ""pending""
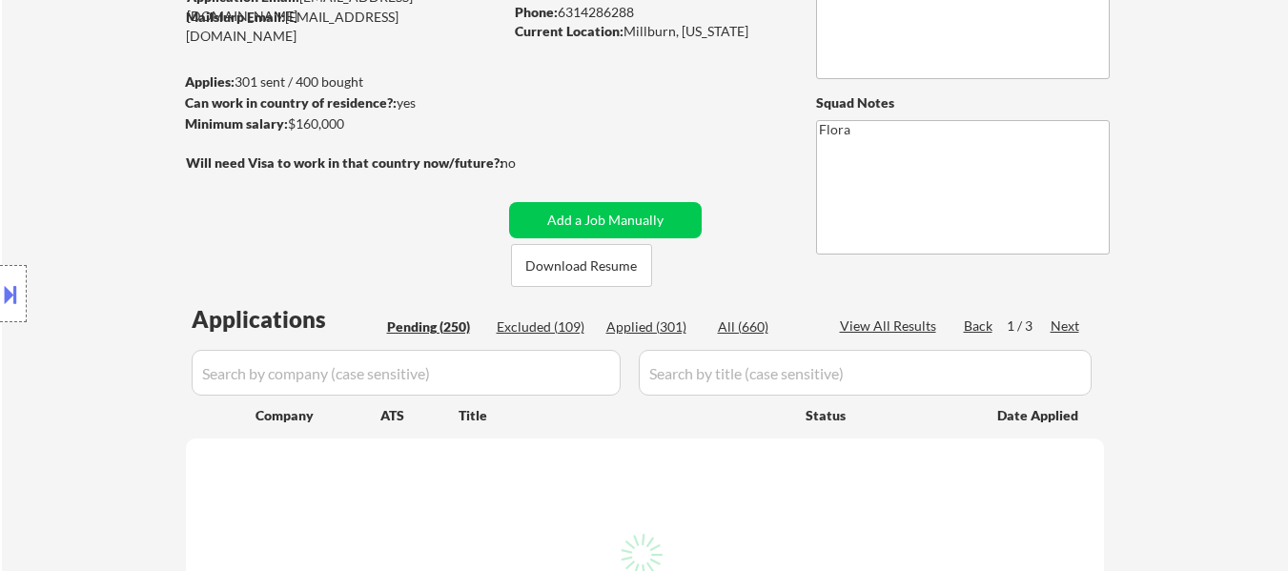
select select ""pending""
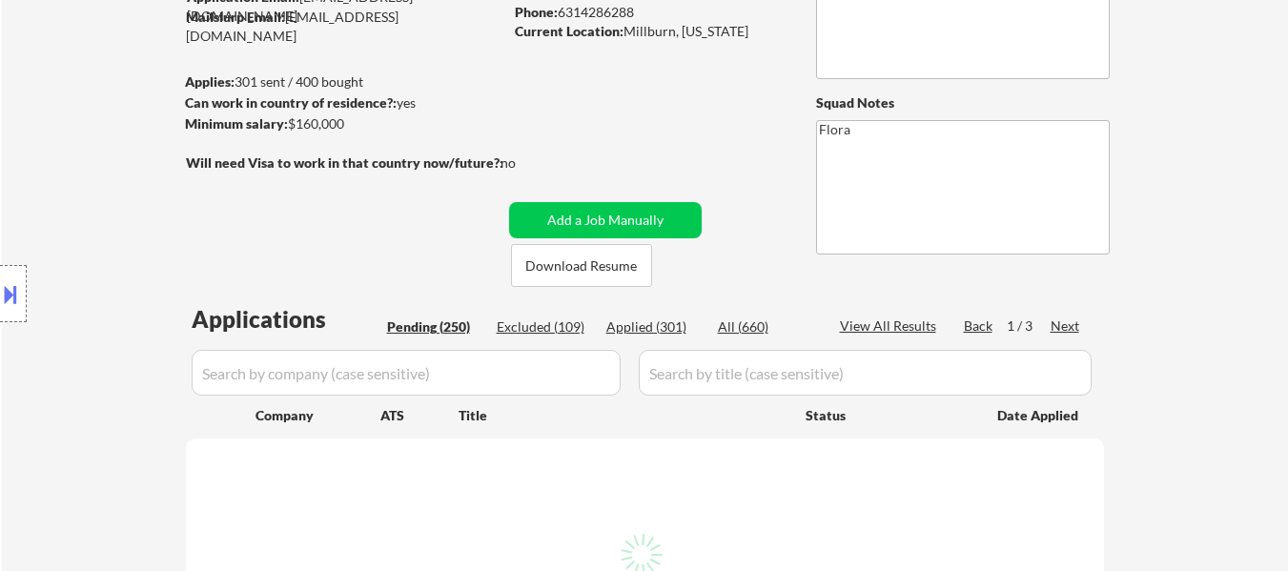
select select ""pending""
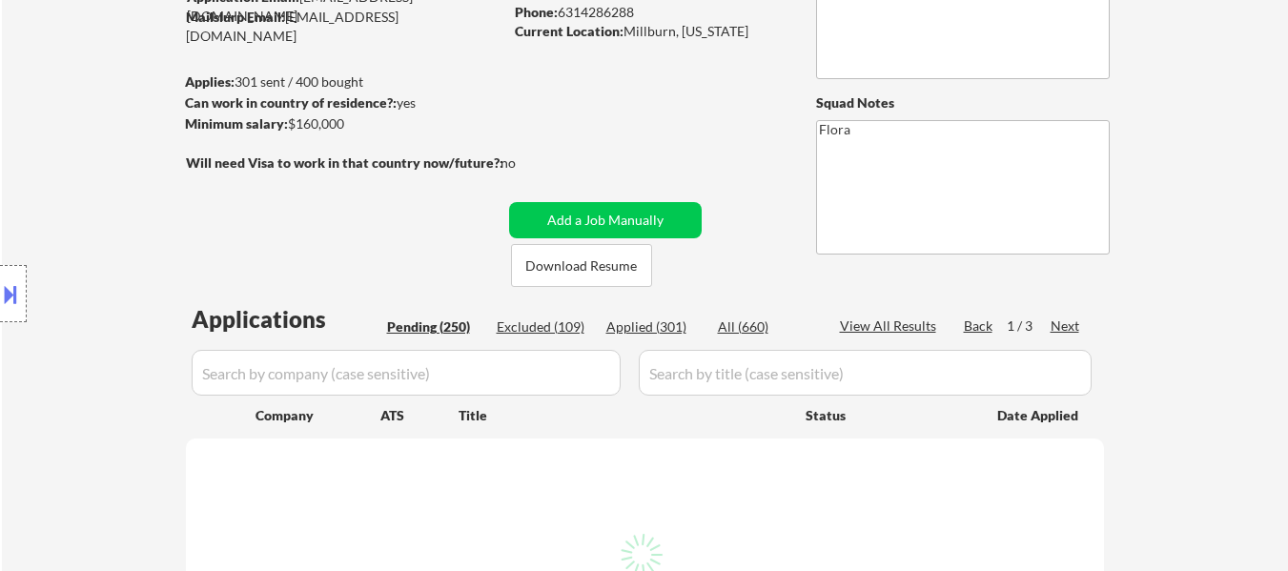
select select ""pending""
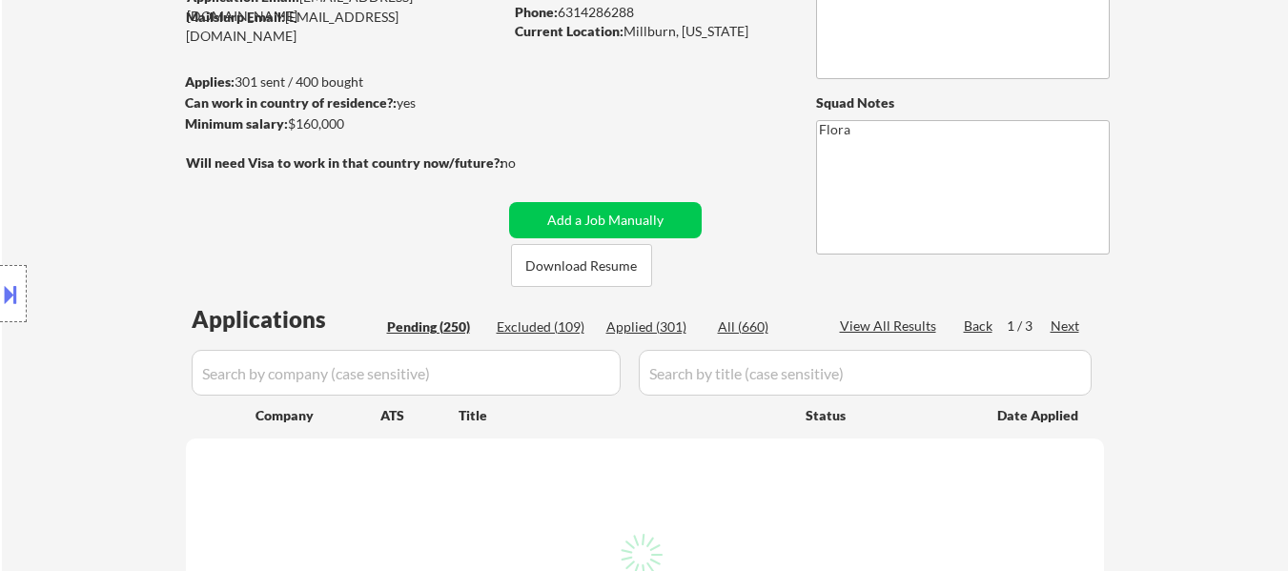
select select ""pending""
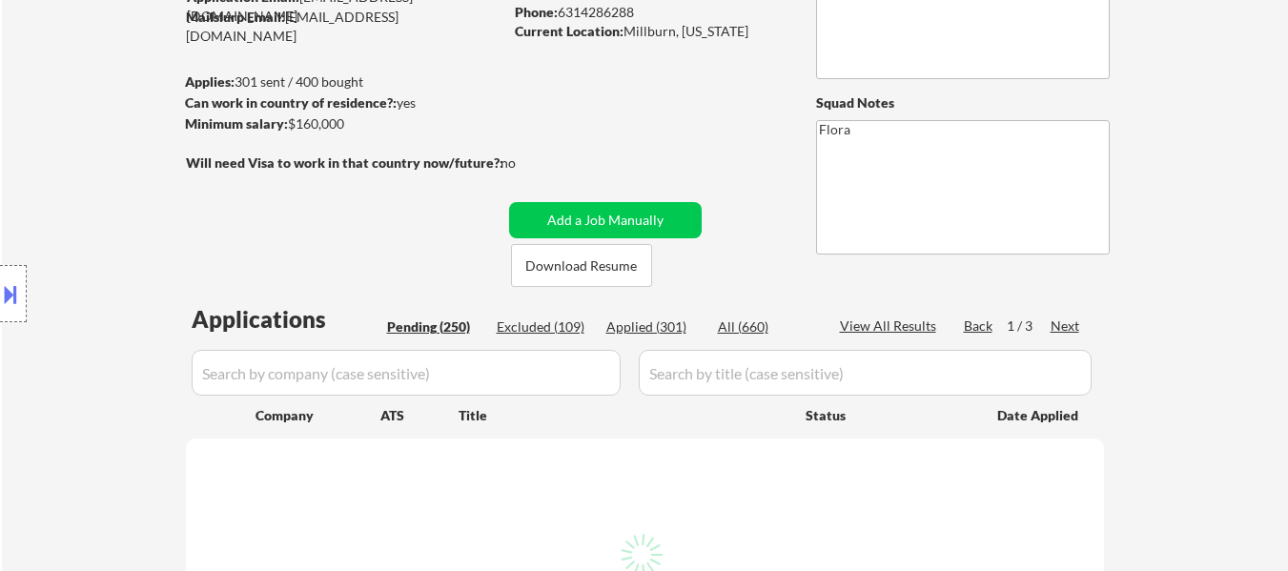
select select ""pending""
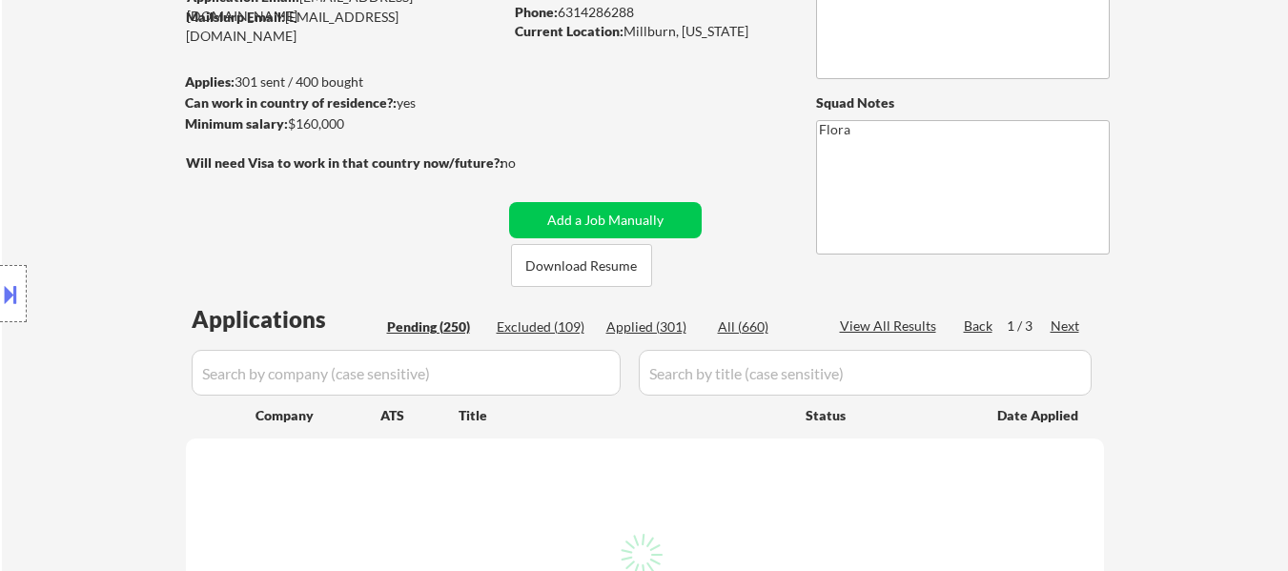
select select ""pending""
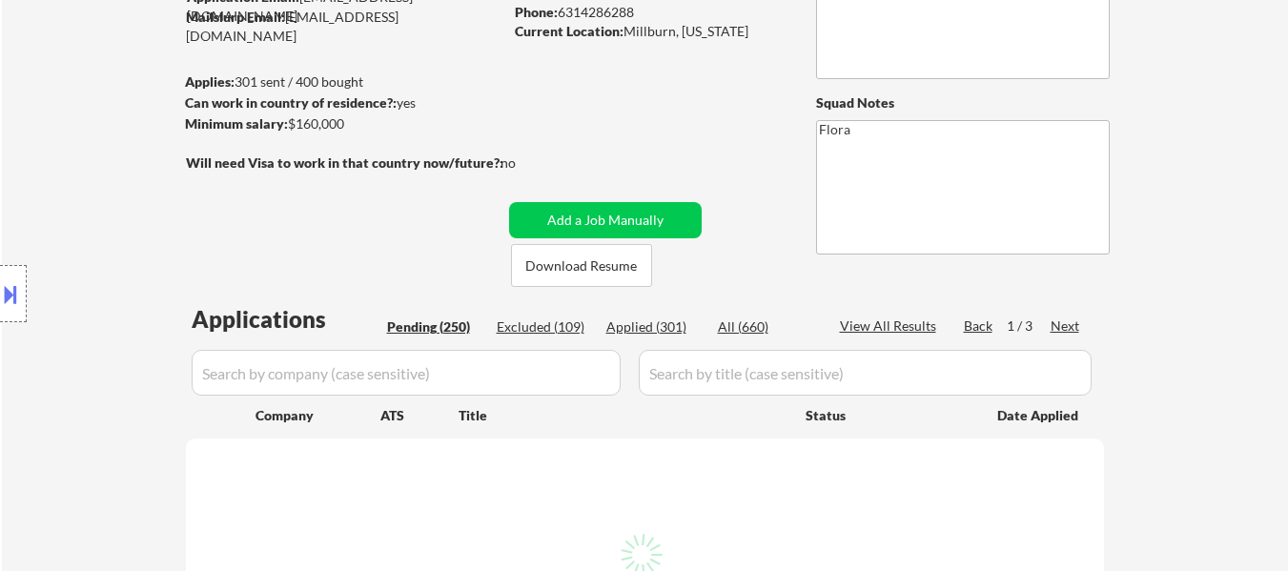
select select ""pending""
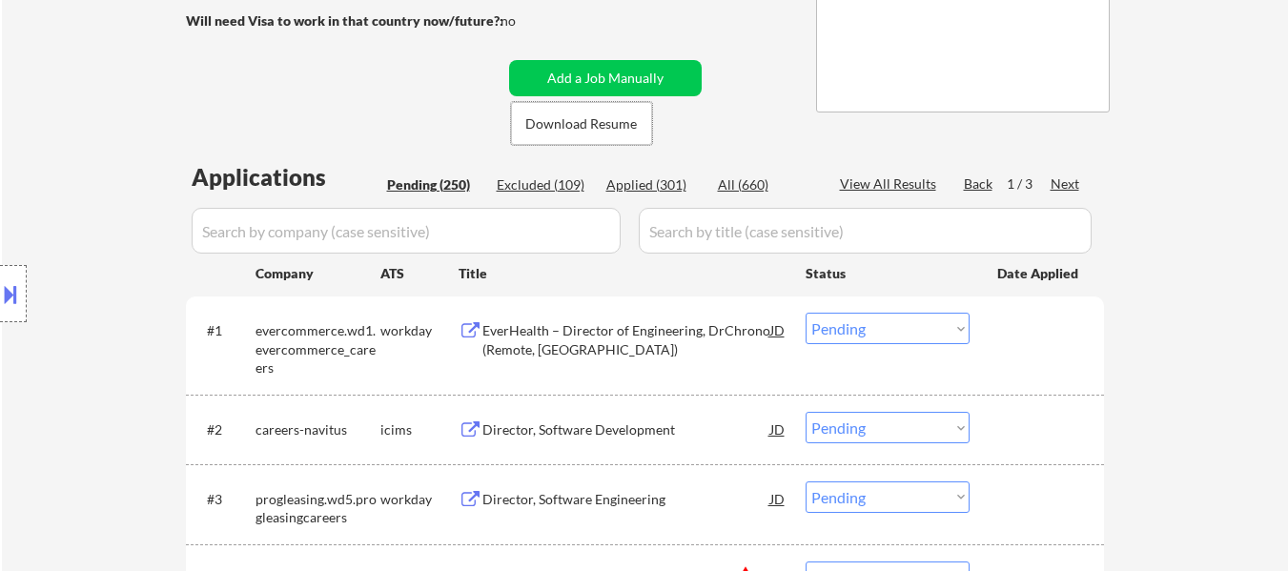
scroll to position [381, 0]
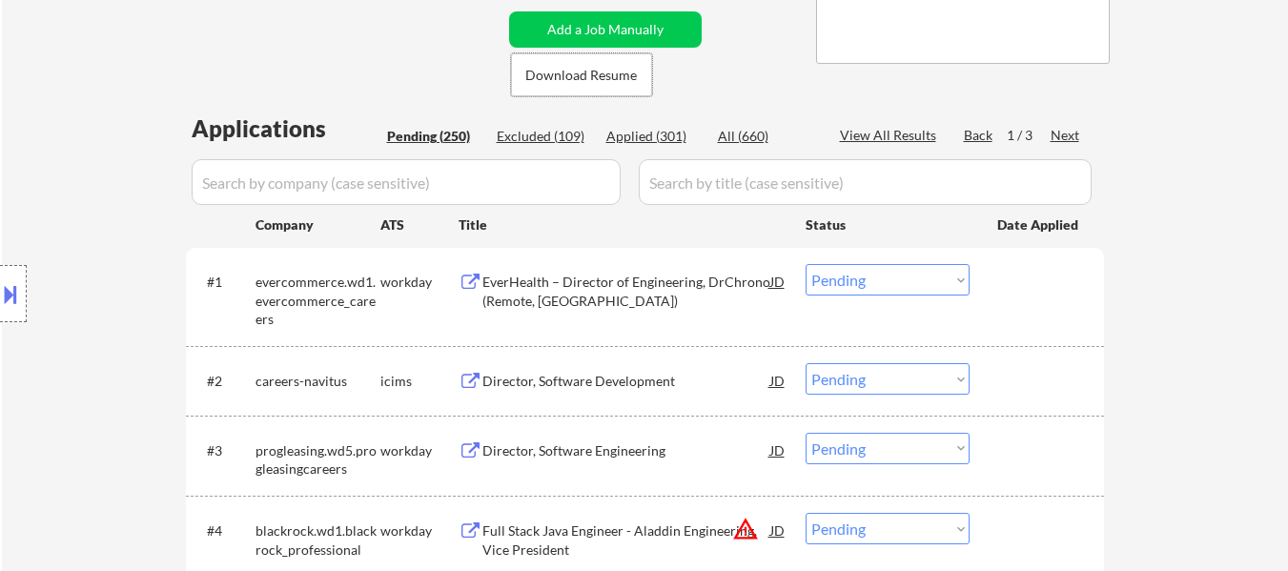
click at [858, 381] on select "Choose an option... Pending Applied Excluded (Questions) Excluded (Expired) Exc…" at bounding box center [888, 378] width 164 height 31
click at [806, 363] on select "Choose an option... Pending Applied Excluded (Questions) Excluded (Expired) Exc…" at bounding box center [888, 378] width 164 height 31
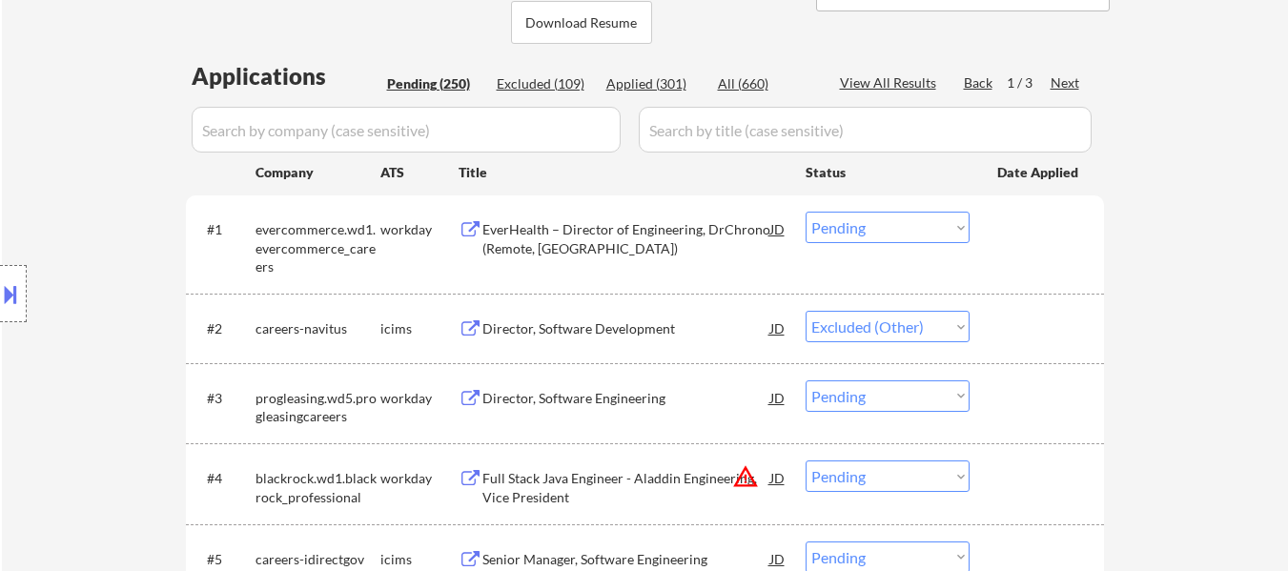
scroll to position [477, 0]
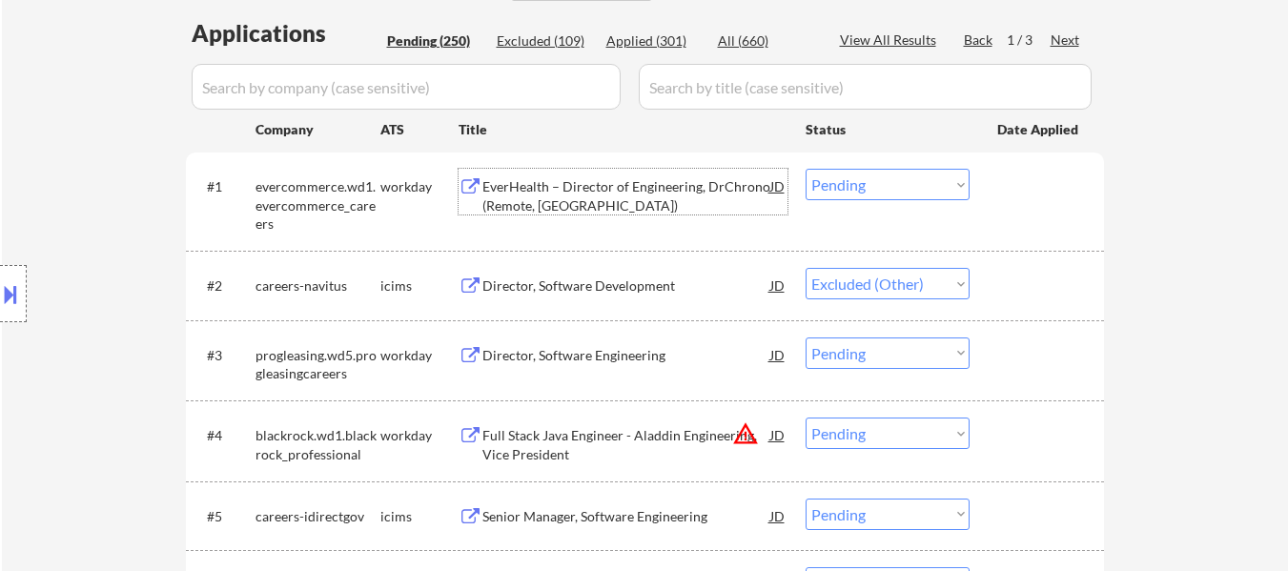
click at [677, 189] on div "EverHealth – Director of Engineering, DrChrono (Remote, [GEOGRAPHIC_DATA])" at bounding box center [627, 195] width 288 height 37
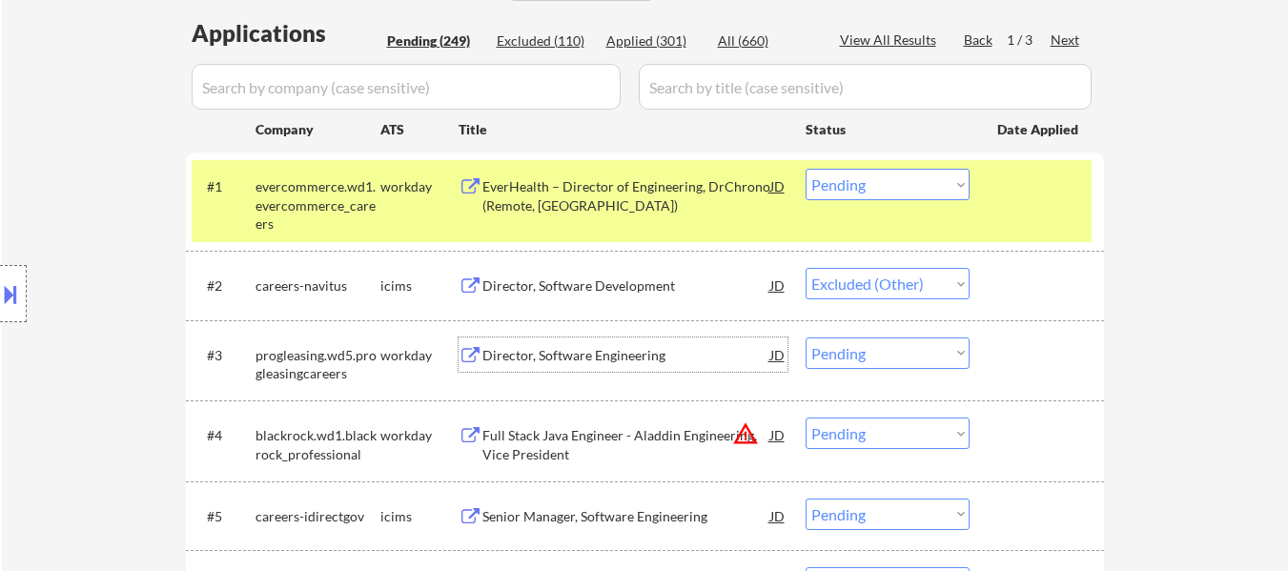
click at [583, 360] on div "Director, Software Engineering" at bounding box center [627, 355] width 288 height 19
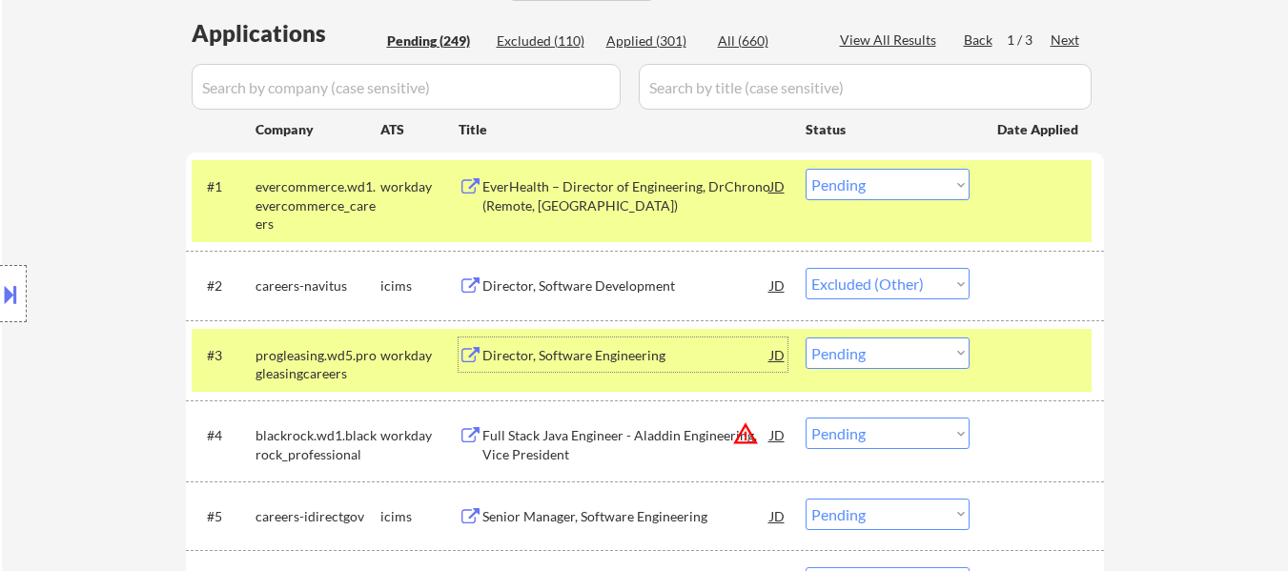
click at [653, 446] on div "Full Stack Java Engineer - Aladdin Engineering, Vice President" at bounding box center [627, 444] width 288 height 37
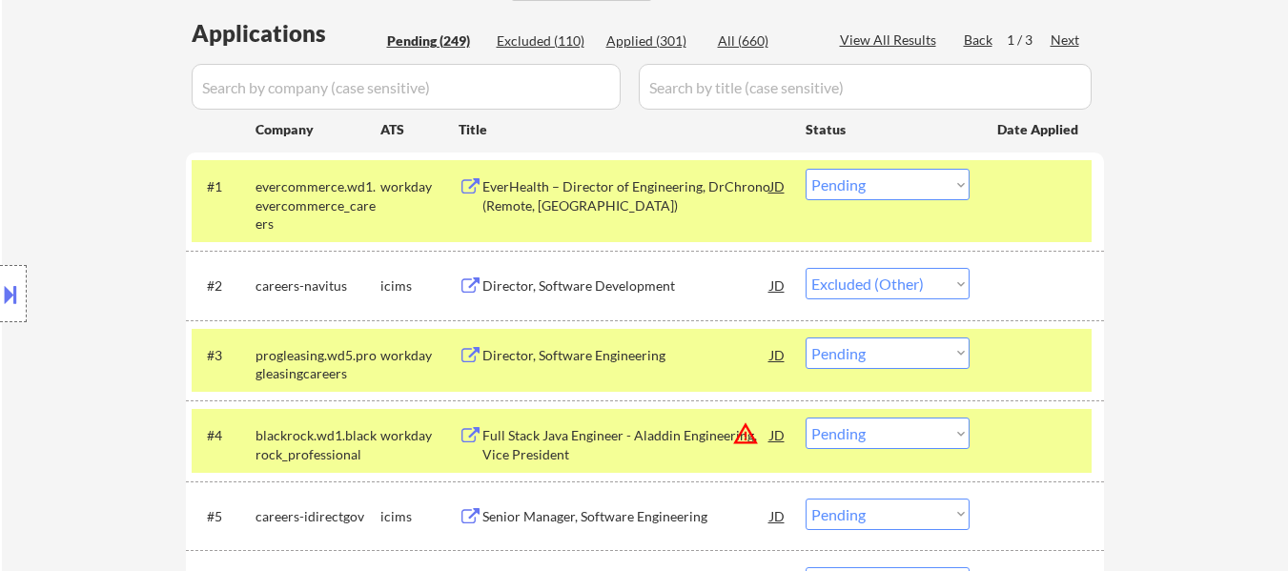
select select ""pending""
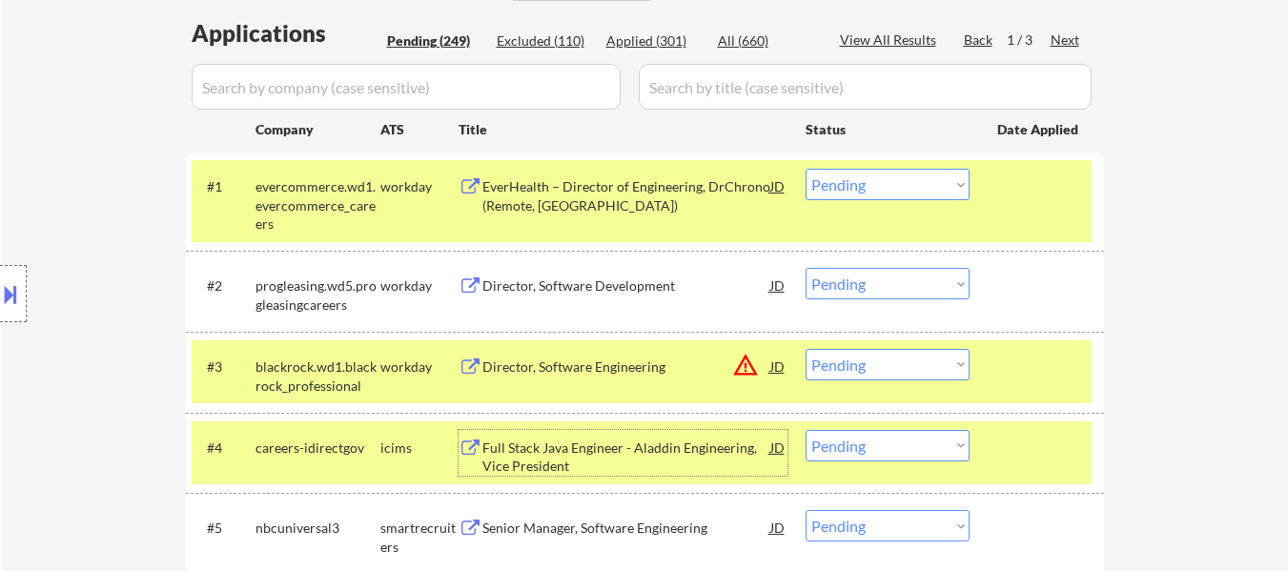
click at [926, 177] on select "Choose an option... Pending Applied Excluded (Questions) Excluded (Expired) Exc…" at bounding box center [888, 184] width 164 height 31
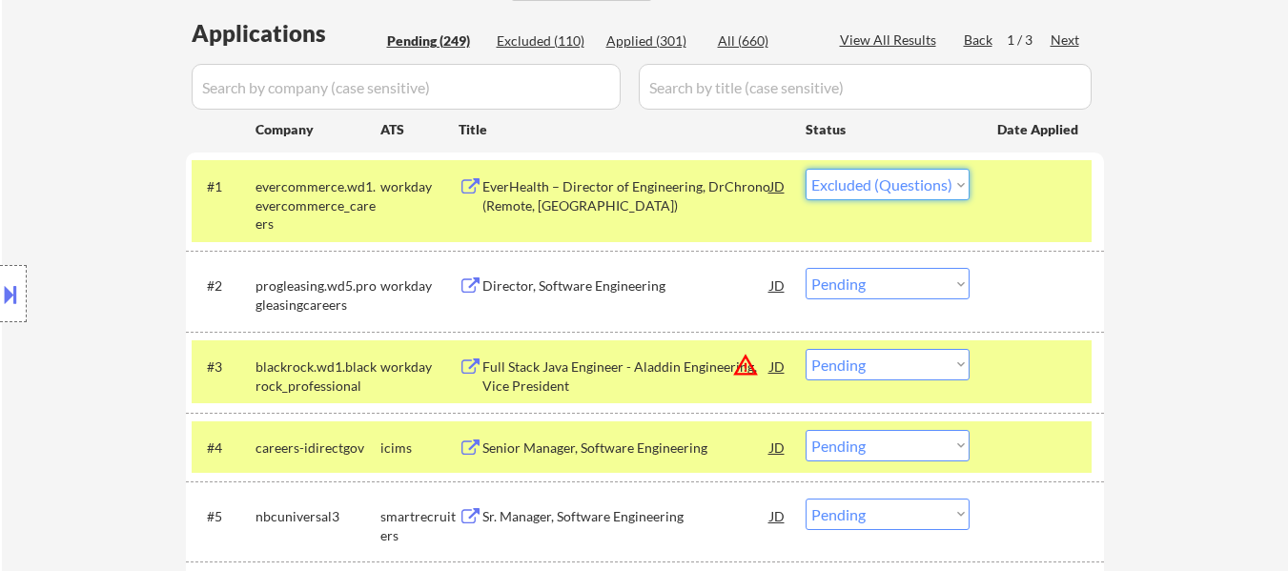
click at [806, 169] on select "Choose an option... Pending Applied Excluded (Questions) Excluded (Expired) Exc…" at bounding box center [888, 184] width 164 height 31
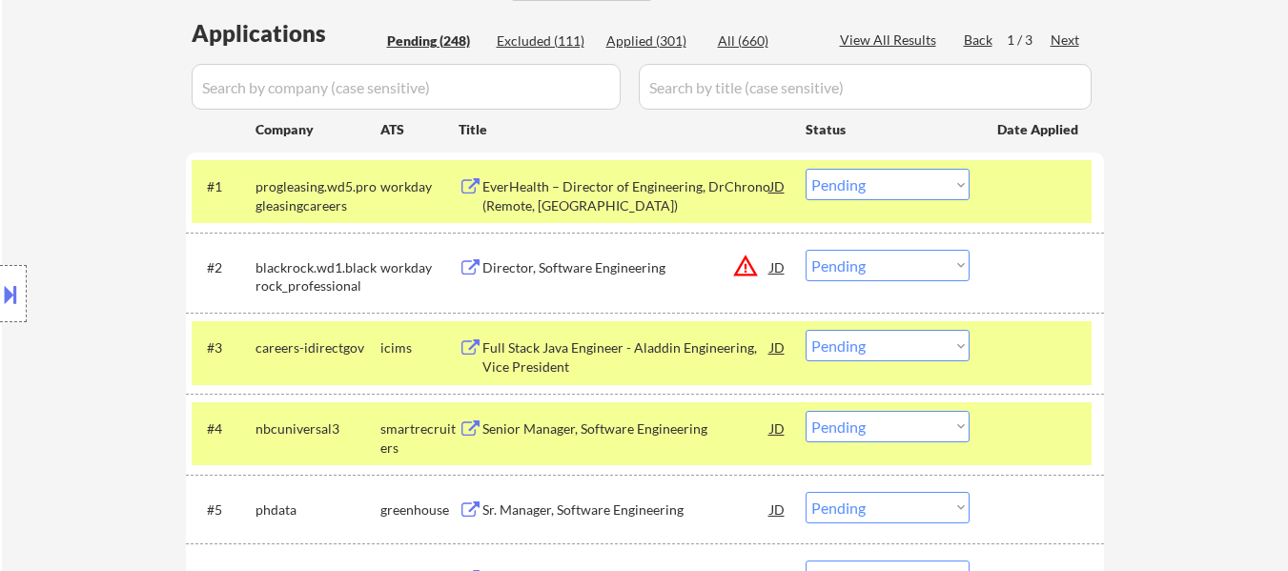
click at [588, 183] on div "EverHealth – Director of Engineering, DrChrono (Remote, [GEOGRAPHIC_DATA])" at bounding box center [627, 195] width 288 height 37
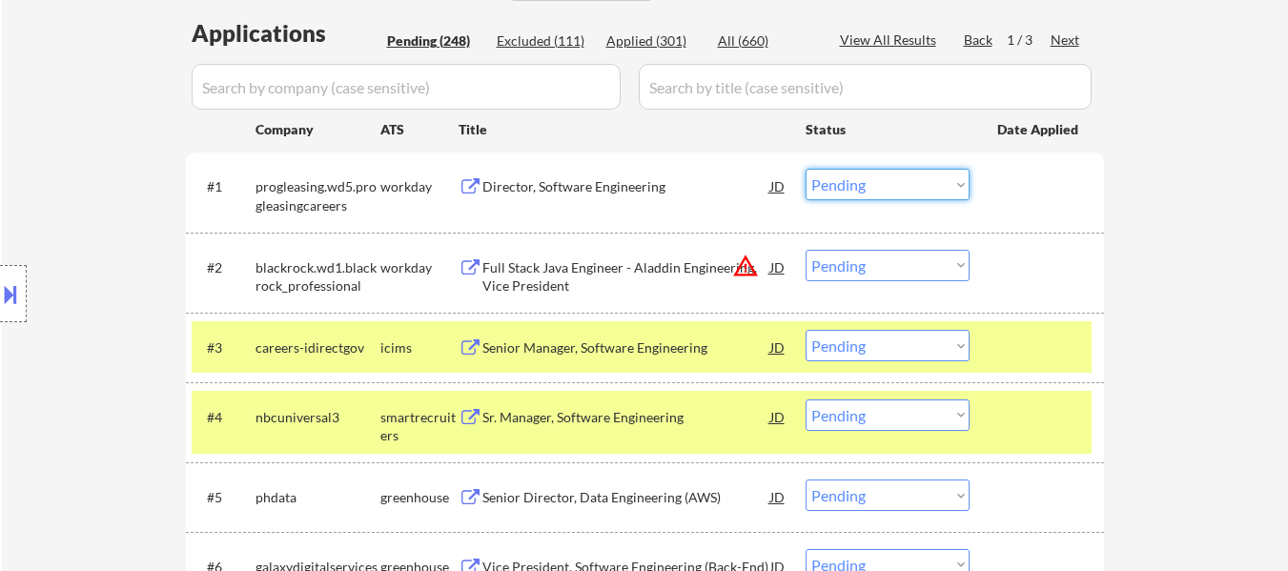
click at [885, 185] on select "Choose an option... Pending Applied Excluded (Questions) Excluded (Expired) Exc…" at bounding box center [888, 184] width 164 height 31
click at [806, 169] on select "Choose an option... Pending Applied Excluded (Questions) Excluded (Expired) Exc…" at bounding box center [888, 184] width 164 height 31
select select ""pending""
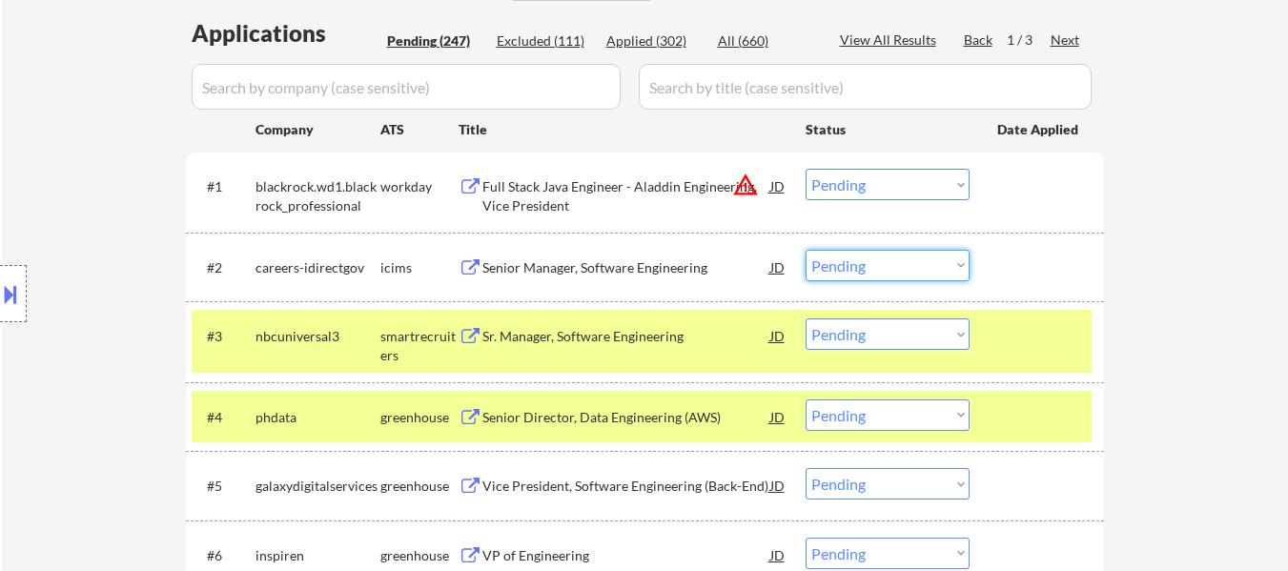
click at [930, 259] on select "Choose an option... Pending Applied Excluded (Questions) Excluded (Expired) Exc…" at bounding box center [888, 265] width 164 height 31
click at [806, 250] on select "Choose an option... Pending Applied Excluded (Questions) Excluded (Expired) Exc…" at bounding box center [888, 265] width 164 height 31
select select ""pending""
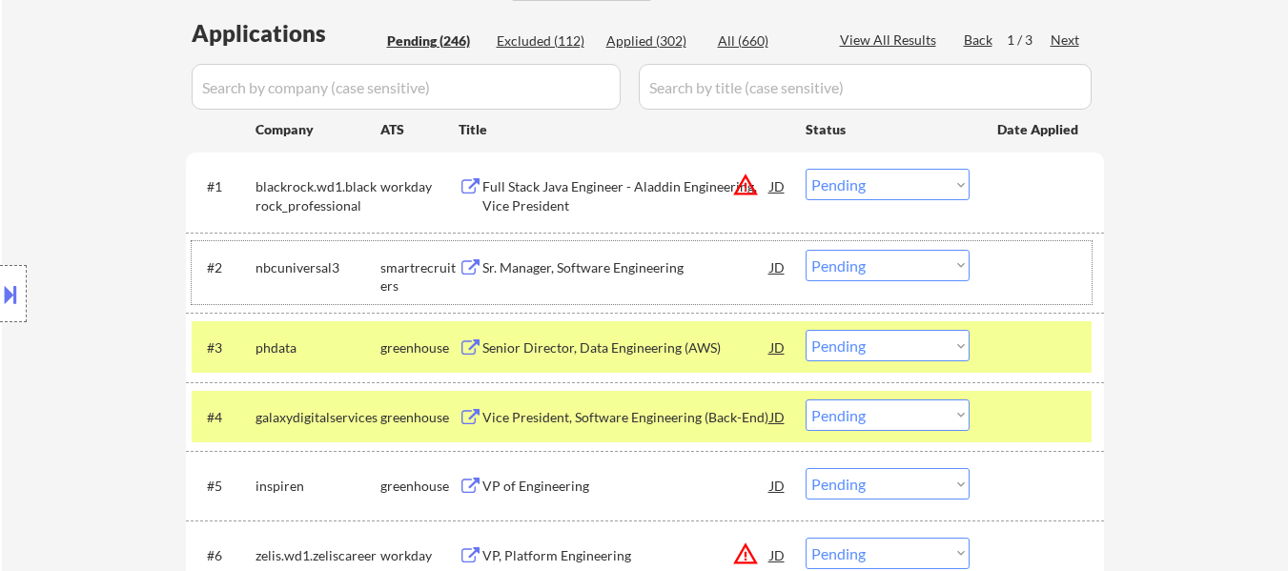
click at [606, 246] on div "#2 nbcuniversal3 smartrecruiters Sr. Manager, Software Engineering JD warning_a…" at bounding box center [642, 272] width 900 height 63
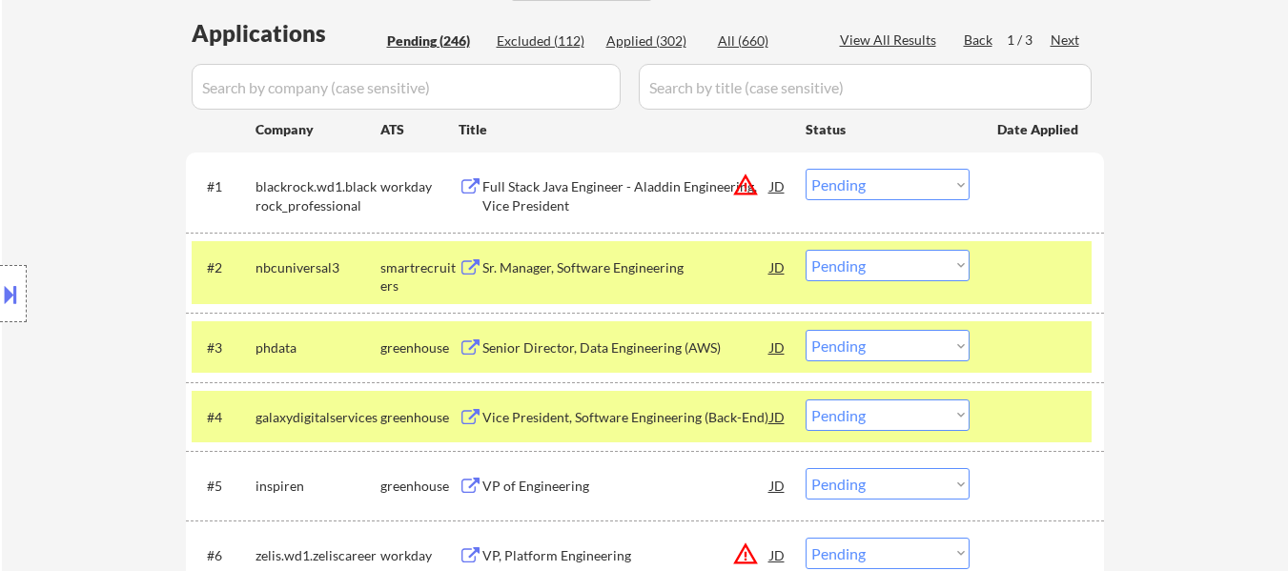
click at [612, 268] on div "Sr. Manager, Software Engineering" at bounding box center [627, 267] width 288 height 19
